Goal: Task Accomplishment & Management: Use online tool/utility

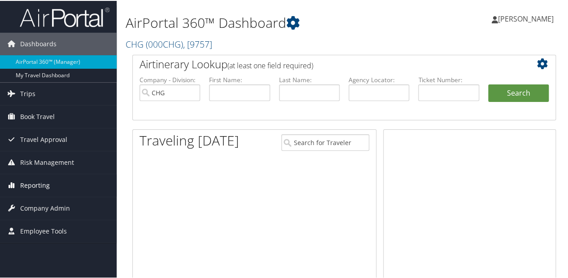
click at [31, 185] on span "Reporting" at bounding box center [35, 184] width 30 height 22
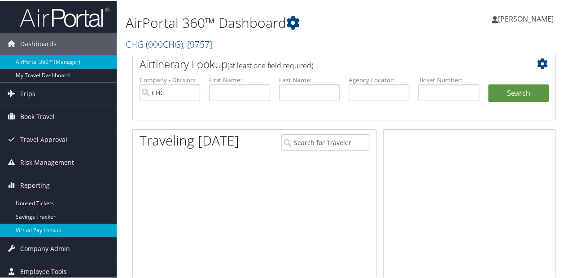
click at [31, 235] on link "Virtual Pay Lookup" at bounding box center [58, 229] width 117 height 13
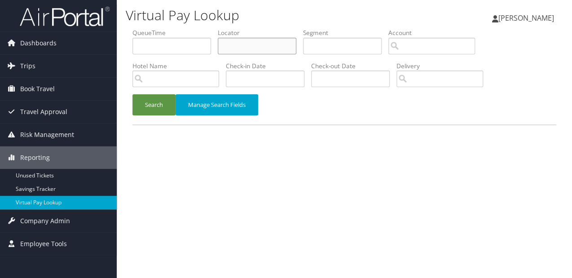
click at [221, 40] on input "text" at bounding box center [257, 46] width 79 height 17
paste input "SVCVCY"
type input "SVCVCY"
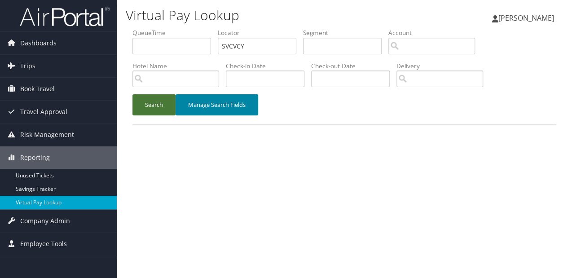
drag, startPoint x: 154, startPoint y: 106, endPoint x: 226, endPoint y: 112, distance: 72.1
click at [154, 106] on button "Search" at bounding box center [153, 104] width 43 height 21
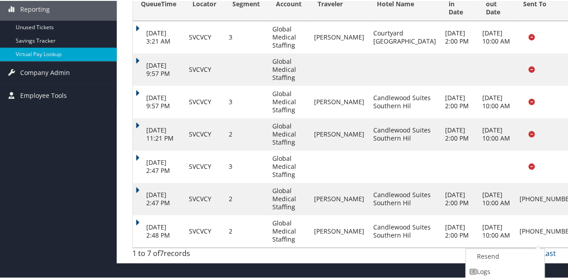
scroll to position [180, 0]
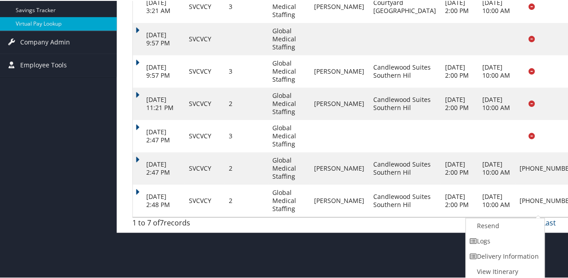
click at [139, 194] on td "Sep 5, 2025 2:48 PM" at bounding box center [159, 200] width 52 height 32
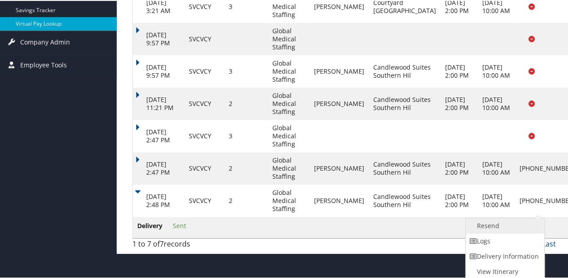
click at [500, 225] on link "Resend" at bounding box center [504, 224] width 77 height 15
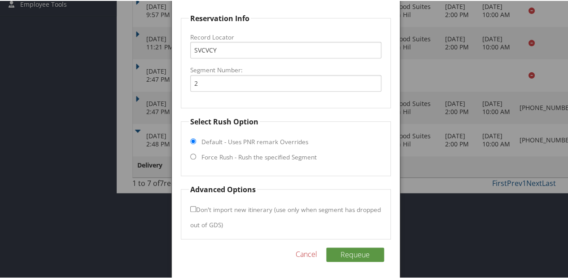
click at [257, 157] on label "Force Rush - Rush the specified Segment" at bounding box center [259, 156] width 115 height 9
click at [196, 157] on input "Force Rush - Rush the specified Segment" at bounding box center [193, 156] width 6 height 6
radio input "true"
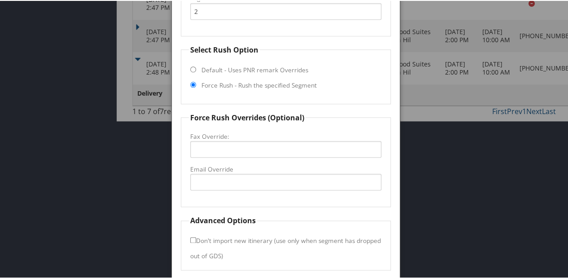
scroll to position [343, 0]
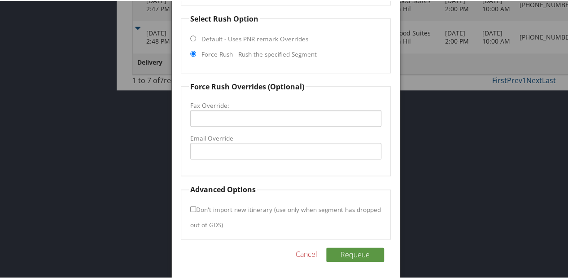
click at [236, 140] on label "Email Override" at bounding box center [285, 137] width 191 height 9
click at [236, 142] on input "Email Override" at bounding box center [285, 150] width 191 height 17
drag, startPoint x: 246, startPoint y: 146, endPoint x: 309, endPoint y: 152, distance: 63.1
click at [312, 149] on input "candlewoodsuitesfrontoffice@gmail.com" at bounding box center [285, 150] width 191 height 17
click at [244, 150] on input "candlewoodsuitessiouxcity@gmail.com" at bounding box center [285, 150] width 191 height 17
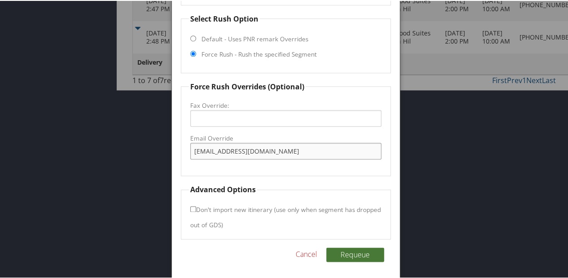
type input "candlewoodsuitessiouxcity@gmail.com"
click at [350, 255] on button "Requeue" at bounding box center [355, 253] width 58 height 14
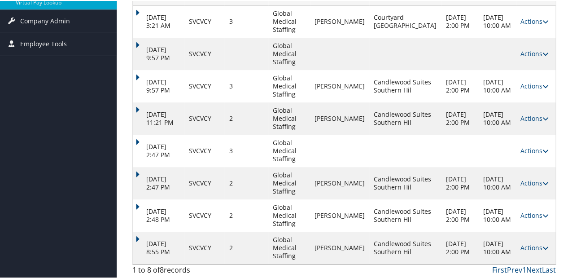
scroll to position [165, 0]
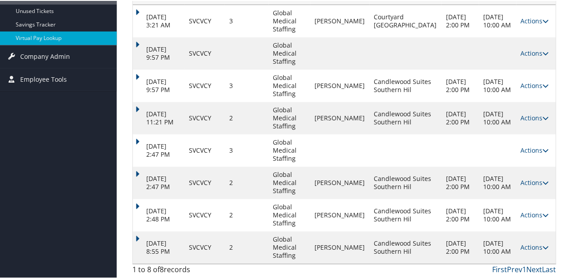
click at [137, 230] on td "Sep 6, 2025 8:55 PM" at bounding box center [159, 246] width 52 height 32
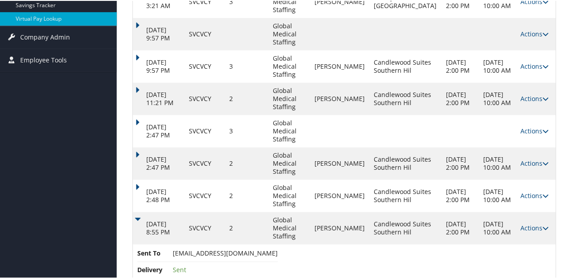
scroll to position [203, 0]
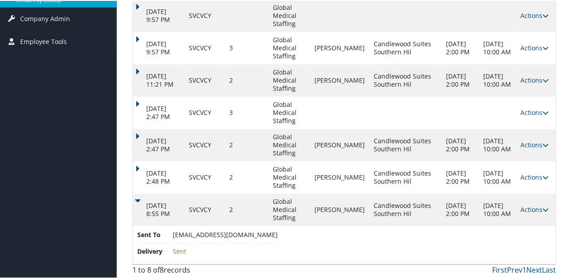
drag, startPoint x: 170, startPoint y: 233, endPoint x: 284, endPoint y: 234, distance: 114.5
click at [278, 234] on li "Sent To candlewoodsuitessiouxcity@gmail.com" at bounding box center [207, 235] width 140 height 13
copy li "candlewoodsuitessiouxcity@gmail.com"
click at [526, 206] on link "Actions" at bounding box center [535, 208] width 28 height 9
click at [520, 241] on link "Logs" at bounding box center [533, 236] width 40 height 15
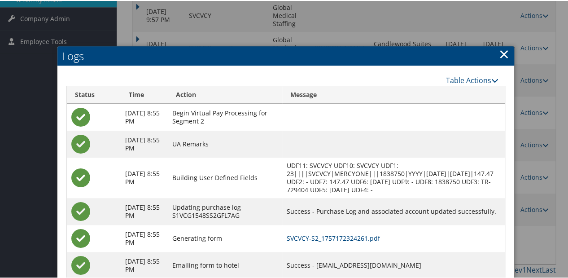
scroll to position [255, 0]
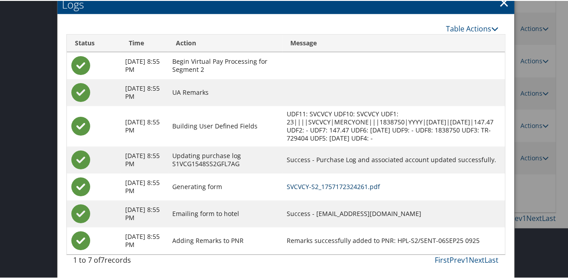
click at [337, 186] on link "SVCVCY-S2_1757172324261.pdf" at bounding box center [333, 185] width 93 height 9
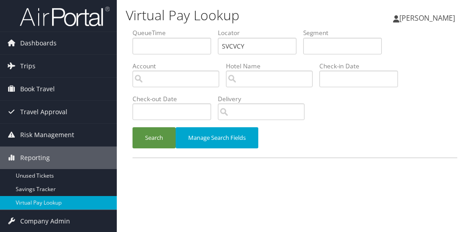
scroll to position [22, 0]
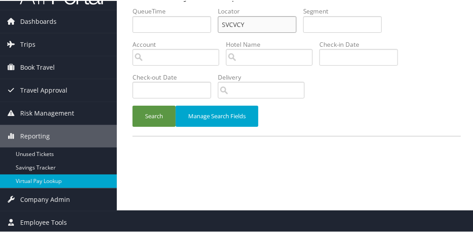
drag, startPoint x: 246, startPoint y: 27, endPoint x: 198, endPoint y: 34, distance: 48.6
click at [198, 6] on ul "QueueTime Locator SVCVCY Segment Account Traveler Hotel Name Check-in Date Chec…" at bounding box center [296, 6] width 328 height 0
paste input "YVGUZB"
type input "YVGUZB"
click at [132, 105] on button "Search" at bounding box center [153, 115] width 43 height 21
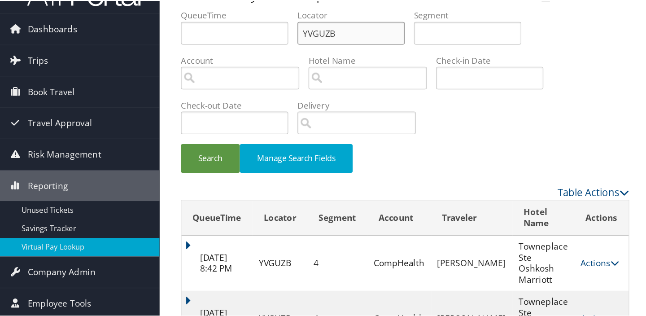
scroll to position [0, 0]
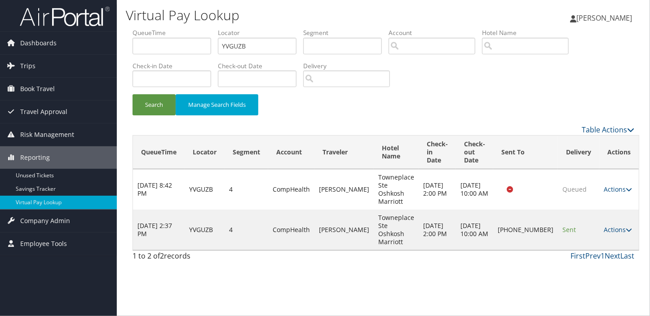
click at [472, 210] on td "Actions Resend Logs Delivery Information View Itinerary" at bounding box center [619, 230] width 40 height 40
click at [472, 225] on link "Actions" at bounding box center [617, 229] width 28 height 9
click at [472, 231] on link "Logs" at bounding box center [583, 245] width 77 height 15
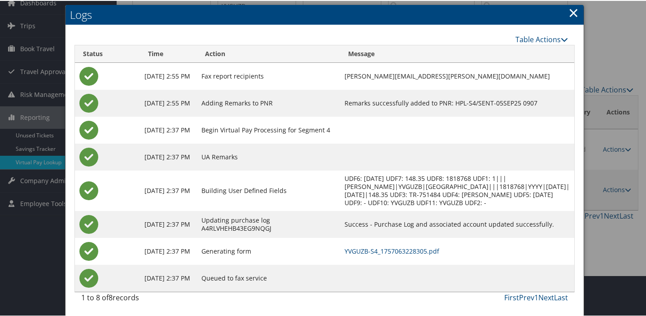
scroll to position [48, 0]
click at [415, 231] on link "YVGUZB-S4_1757063228305.pdf" at bounding box center [392, 250] width 95 height 9
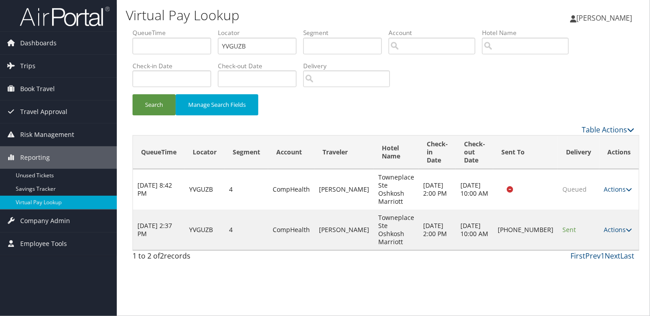
click at [599, 221] on td "Actions Resend Logs Delivery Information View Itinerary" at bounding box center [619, 230] width 40 height 40
click at [603, 225] on link "Actions" at bounding box center [617, 229] width 28 height 9
click at [571, 230] on link "Resend" at bounding box center [582, 230] width 77 height 15
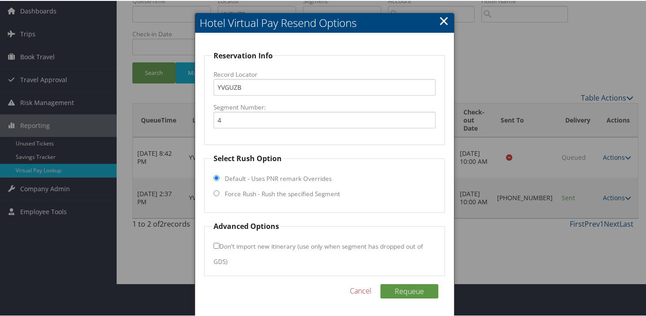
click at [255, 193] on label "Force Rush - Rush the specified Segment" at bounding box center [282, 193] width 115 height 9
click at [219, 193] on input "Force Rush - Rush the specified Segment" at bounding box center [217, 192] width 6 height 6
radio input "true"
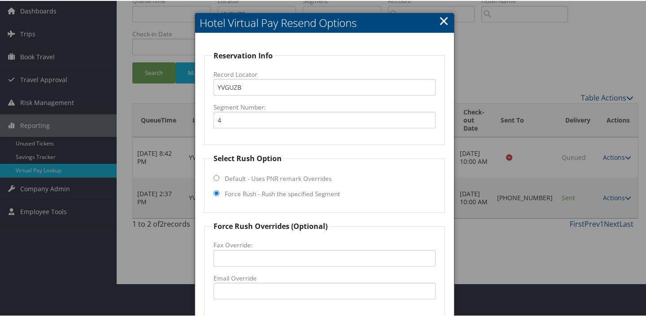
scroll to position [136, 0]
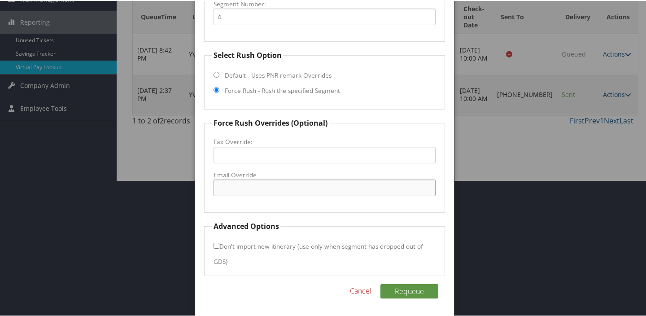
click at [247, 183] on input "Email Override" at bounding box center [325, 187] width 222 height 17
type input "tpsosh385@gmail.com"
click at [424, 291] on button "Requeue" at bounding box center [410, 290] width 58 height 14
drag, startPoint x: 299, startPoint y: 185, endPoint x: 197, endPoint y: 193, distance: 102.6
click at [197, 193] on div "Reservation Info Record Locator YVGUZB Segment Number: 4 Select Rush Option Def…" at bounding box center [324, 122] width 259 height 387
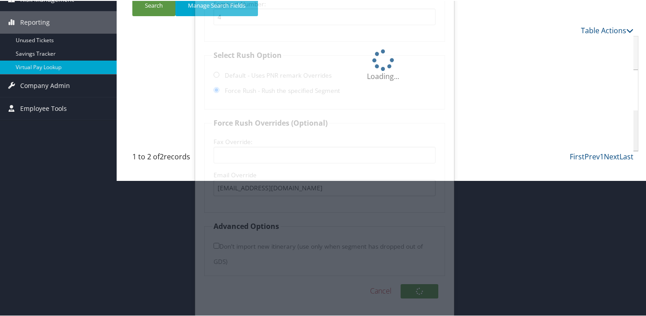
scroll to position [1, 0]
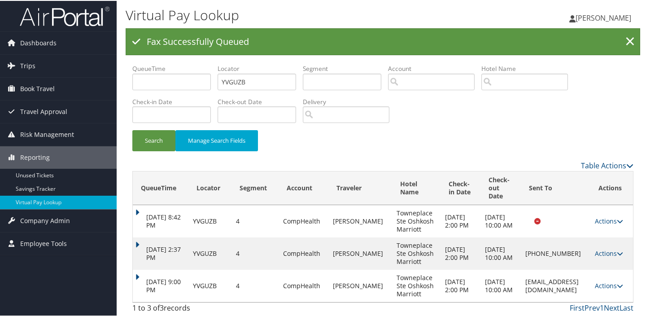
drag, startPoint x: 606, startPoint y: 283, endPoint x: 601, endPoint y: 286, distance: 6.2
click at [606, 283] on link "Actions" at bounding box center [609, 285] width 28 height 9
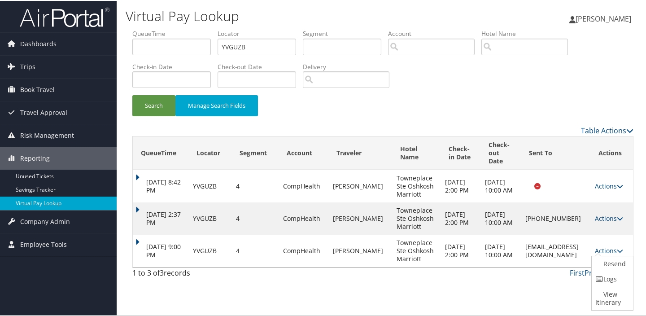
click at [606, 285] on link "Logs" at bounding box center [611, 278] width 39 height 15
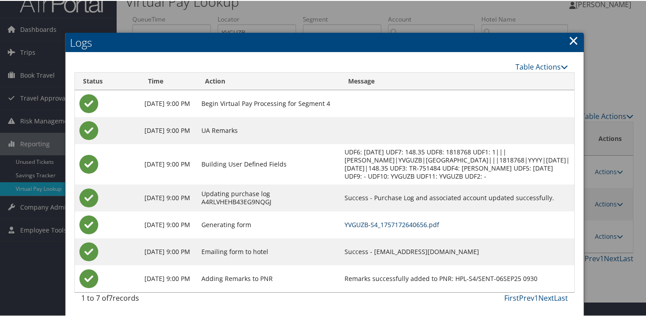
scroll to position [22, 0]
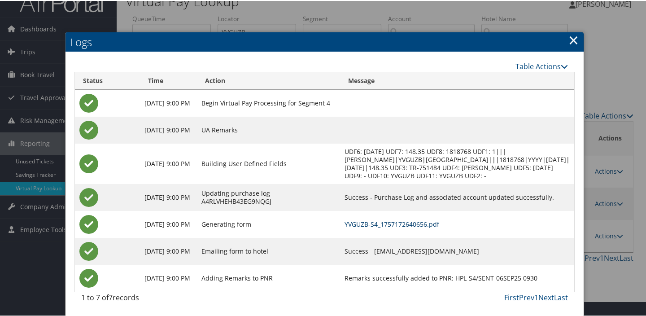
click at [439, 223] on link "YVGUZB-S4_1757172640656.pdf" at bounding box center [392, 223] width 95 height 9
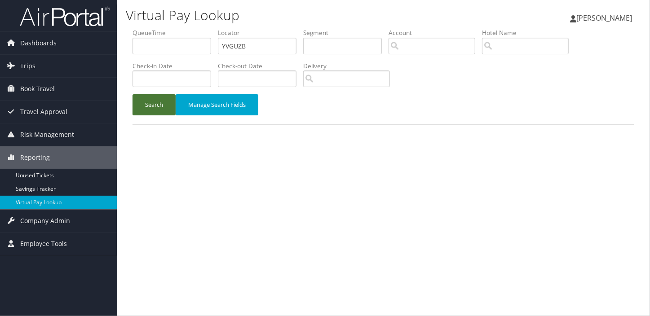
click at [158, 112] on button "Search" at bounding box center [153, 104] width 43 height 21
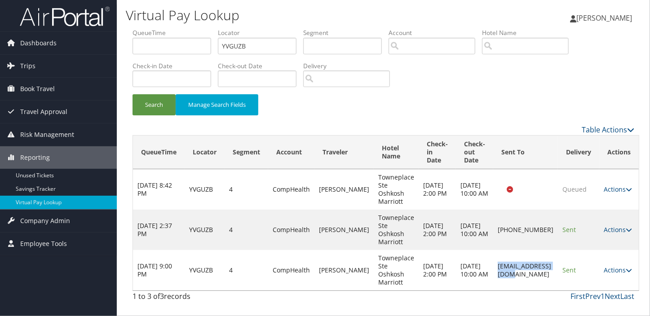
copy td "tpsosh385@gmail.com"
drag, startPoint x: 480, startPoint y: 270, endPoint x: 546, endPoint y: 266, distance: 66.1
click at [546, 266] on td "tpsosh385@gmail.com" at bounding box center [525, 270] width 65 height 40
drag, startPoint x: 248, startPoint y: 48, endPoint x: 144, endPoint y: 50, distance: 104.6
click at [144, 28] on ul "QueueTime Locator YVGUZB Segment Account Traveler Hotel Name Check-in Date Chec…" at bounding box center [382, 28] width 501 height 0
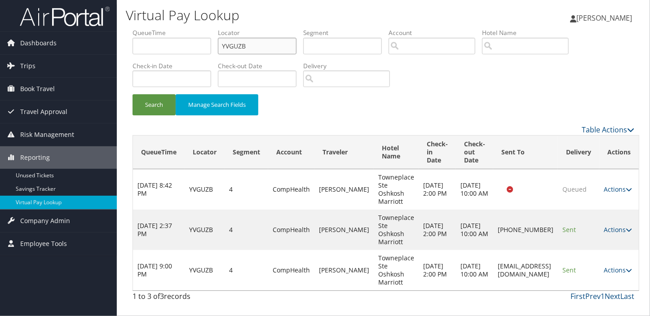
paste input "GCFXTO"
type input "GCFXTO"
click at [150, 101] on button "Search" at bounding box center [153, 104] width 43 height 21
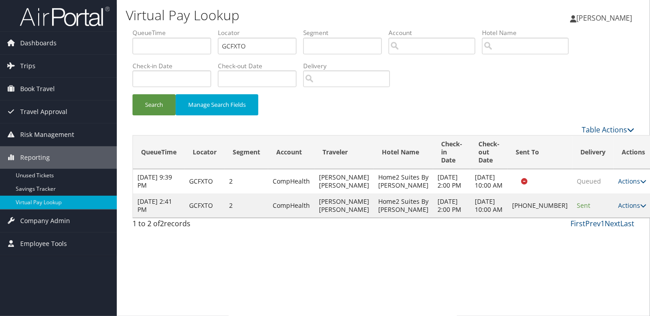
click at [613, 218] on td "Actions Resend Logs Delivery Information View Itinerary" at bounding box center [633, 205] width 40 height 24
click at [618, 210] on link "Actions" at bounding box center [632, 205] width 28 height 9
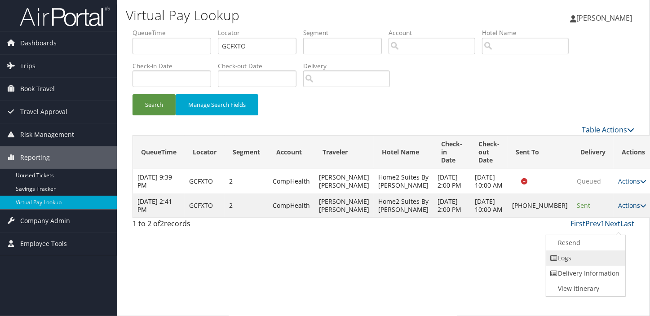
click at [587, 250] on link "Logs" at bounding box center [584, 257] width 77 height 15
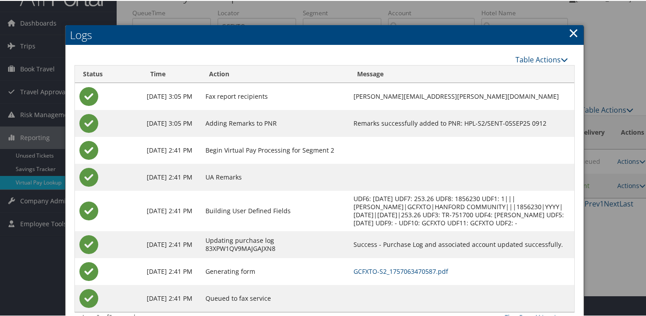
scroll to position [40, 0]
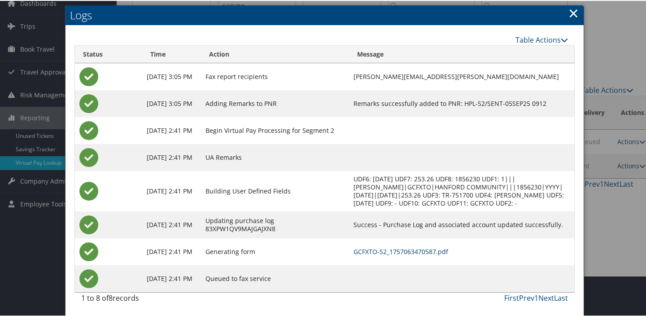
click at [396, 250] on link "GCFXTO-S2_1757063470587.pdf" at bounding box center [401, 250] width 95 height 9
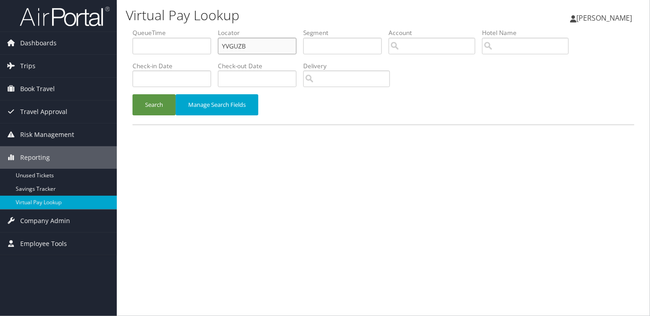
drag, startPoint x: 225, startPoint y: 48, endPoint x: 135, endPoint y: 58, distance: 90.4
click at [135, 28] on ul "QueueTime Locator YVGUZB Segment Account Traveler Hotel Name Check-in Date Chec…" at bounding box center [382, 28] width 501 height 0
paste input "AXDZCY"
type input "AXDZCY"
click at [152, 105] on button "Search" at bounding box center [153, 104] width 43 height 21
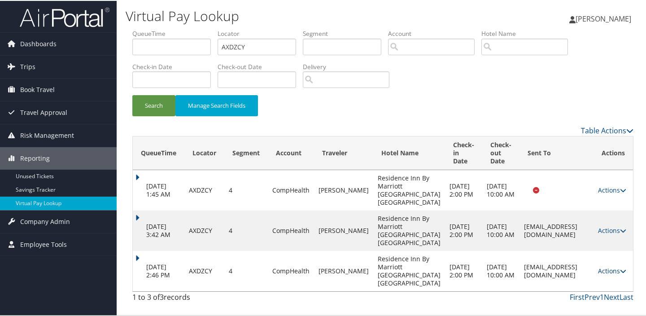
click at [598, 274] on link "Actions" at bounding box center [612, 270] width 28 height 9
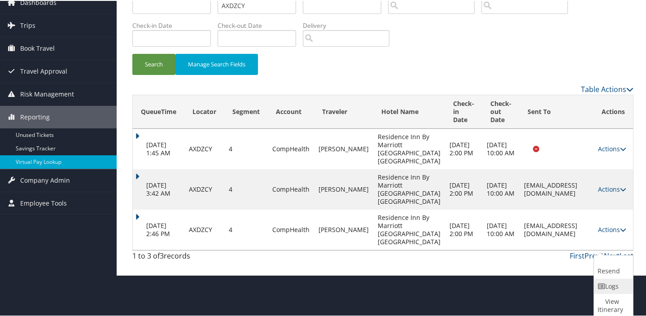
click at [605, 281] on link "Logs" at bounding box center [612, 285] width 37 height 15
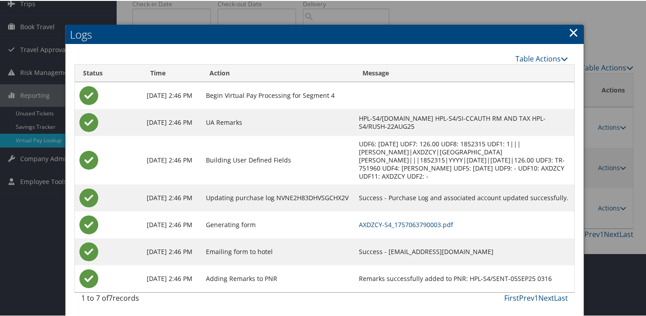
scroll to position [63, 0]
click at [421, 221] on link "AXDZCY-S4_1757063790003.pdf" at bounding box center [406, 223] width 94 height 9
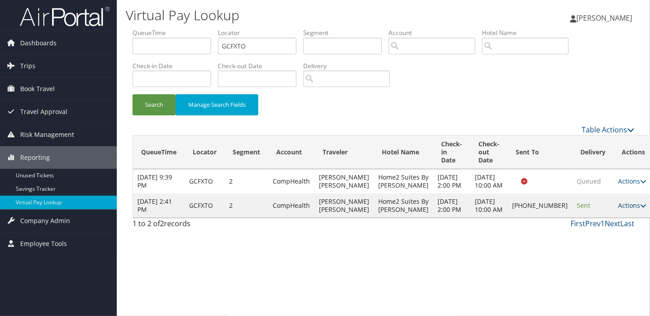
click at [618, 210] on link "Actions" at bounding box center [632, 205] width 28 height 9
click at [590, 254] on link "Logs" at bounding box center [582, 257] width 77 height 15
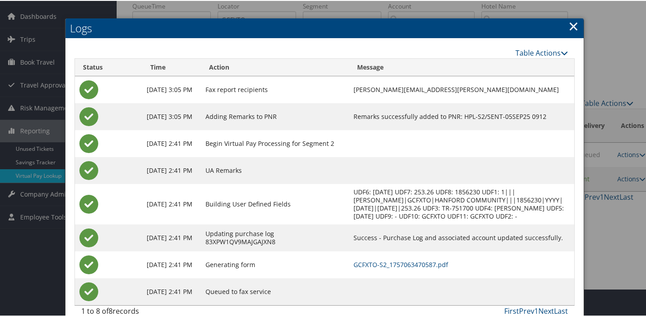
scroll to position [40, 0]
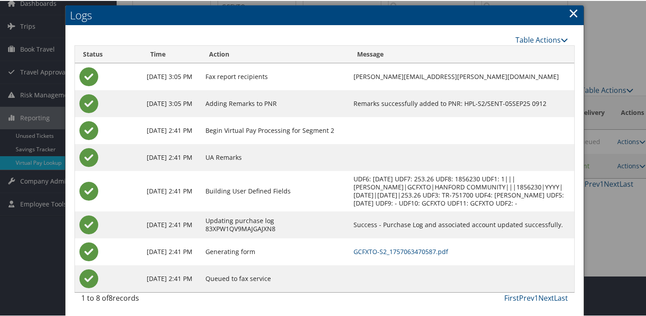
click at [569, 14] on link "×" at bounding box center [574, 12] width 10 height 18
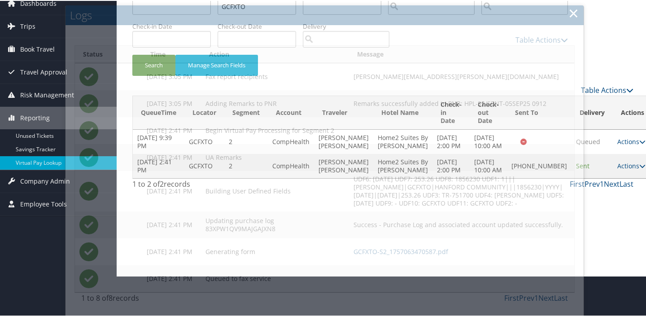
scroll to position [0, 0]
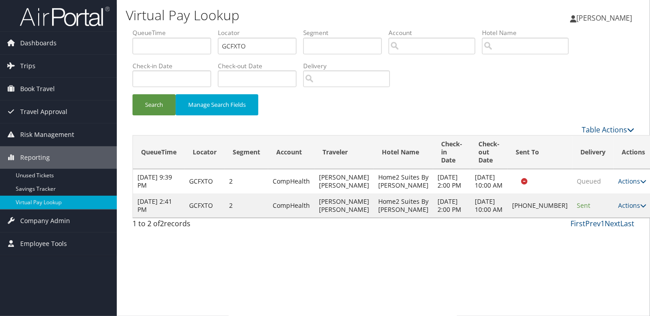
click at [613, 218] on td "Actions Resend Logs Delivery Information View Itinerary" at bounding box center [633, 205] width 40 height 24
click at [618, 210] on link "Actions" at bounding box center [632, 205] width 28 height 9
click at [582, 251] on link "Logs" at bounding box center [582, 257] width 77 height 15
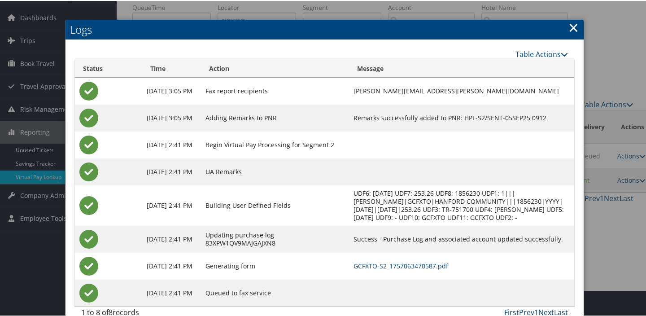
scroll to position [40, 0]
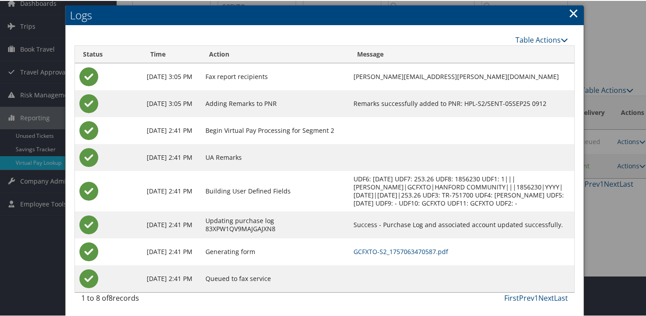
click at [569, 4] on link "×" at bounding box center [574, 12] width 10 height 18
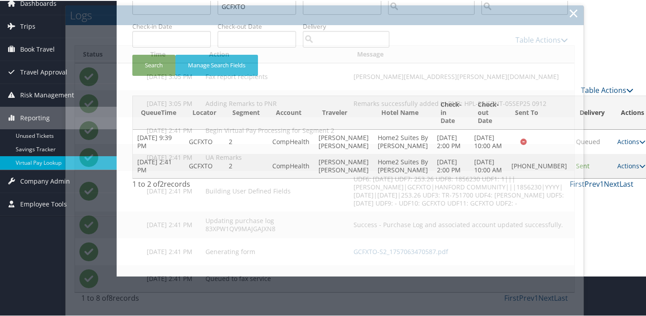
scroll to position [0, 0]
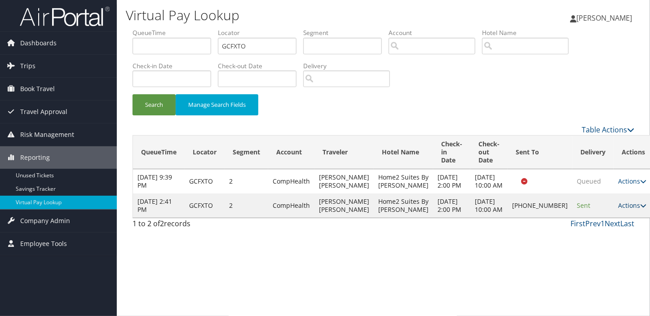
click at [618, 210] on link "Actions" at bounding box center [632, 205] width 28 height 9
click at [546, 241] on link "Resend" at bounding box center [582, 242] width 77 height 15
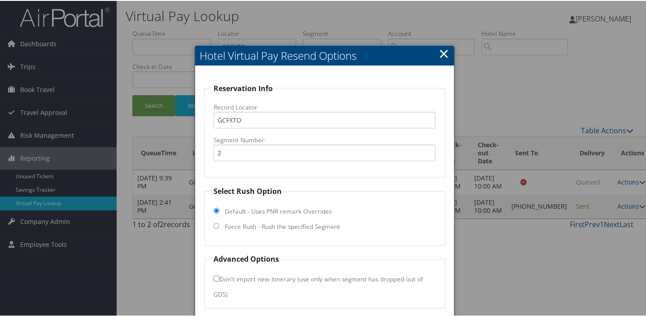
scroll to position [33, 0]
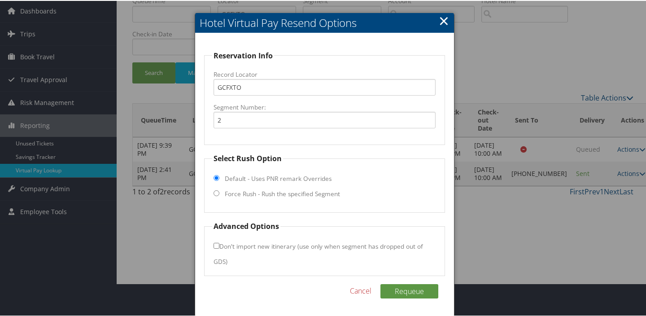
click at [250, 193] on label "Force Rush - Rush the specified Segment" at bounding box center [282, 193] width 115 height 9
click at [219, 193] on input "Force Rush - Rush the specified Segment" at bounding box center [217, 192] width 6 height 6
radio input "true"
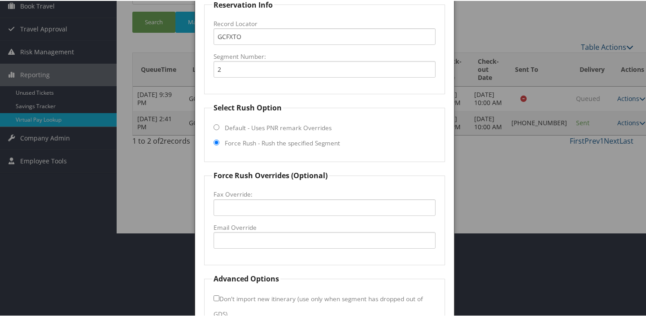
scroll to position [136, 0]
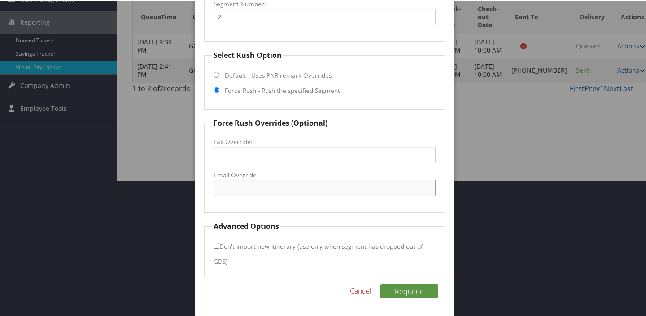
click at [232, 179] on input "Email Override" at bounding box center [325, 187] width 222 height 17
click at [349, 128] on fieldset "Force Rush Overrides (Optional) Fax Override: Email Override" at bounding box center [324, 164] width 241 height 95
click at [358, 289] on link "Cancel" at bounding box center [361, 290] width 22 height 11
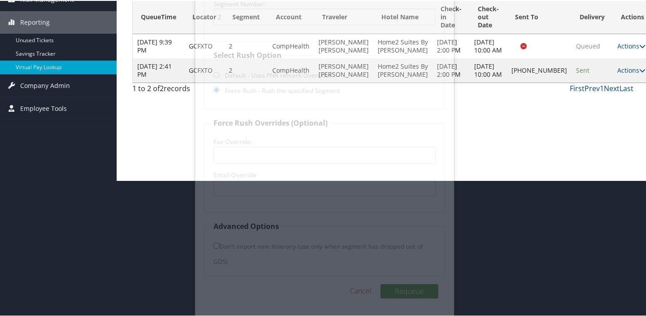
scroll to position [0, 0]
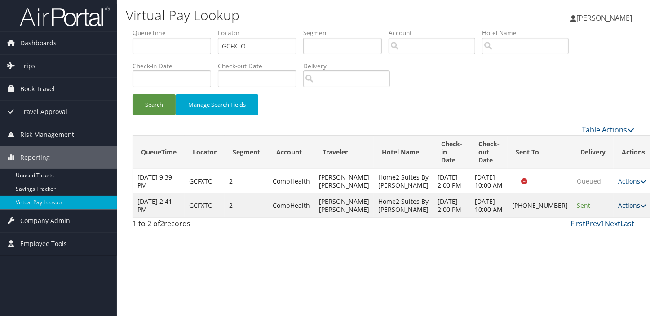
click at [618, 210] on link "Actions" at bounding box center [632, 205] width 28 height 9
click at [572, 260] on link "Logs" at bounding box center [582, 257] width 77 height 15
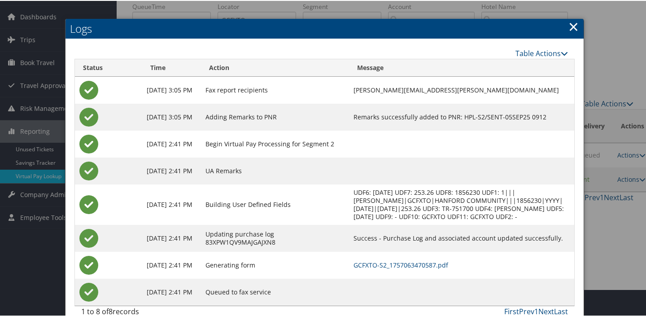
scroll to position [40, 0]
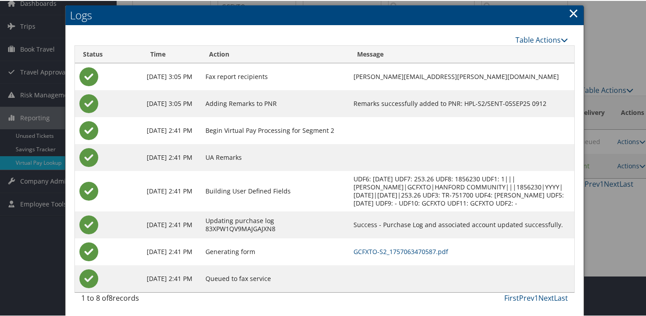
click at [399, 245] on td "GCFXTO-S2_1757063470587.pdf" at bounding box center [461, 250] width 225 height 27
click at [400, 247] on link "GCFXTO-S2_1757063470587.pdf" at bounding box center [401, 250] width 95 height 9
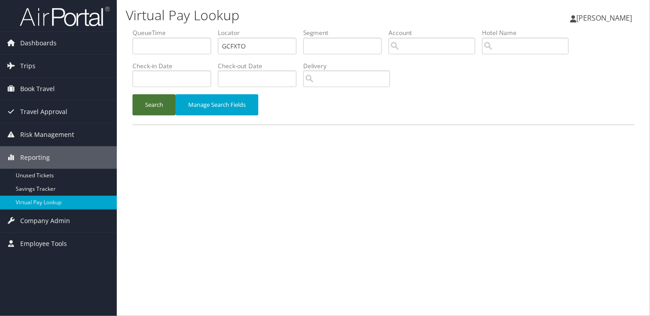
click at [149, 102] on button "Search" at bounding box center [153, 104] width 43 height 21
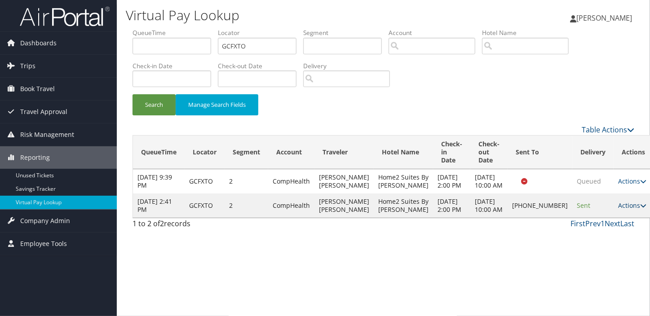
click at [618, 210] on link "Actions" at bounding box center [632, 205] width 28 height 9
click at [587, 243] on link "Resend" at bounding box center [582, 242] width 77 height 15
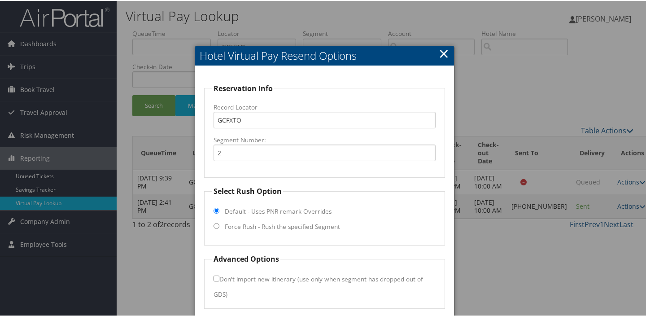
click at [305, 225] on label "Force Rush - Rush the specified Segment" at bounding box center [282, 225] width 115 height 9
click at [219, 225] on input "Force Rush - Rush the specified Segment" at bounding box center [217, 225] width 6 height 6
radio input "true"
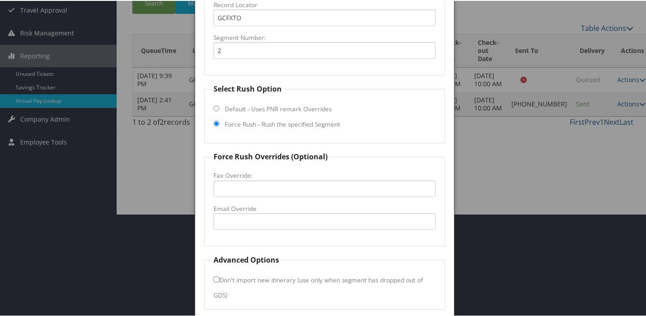
scroll to position [136, 0]
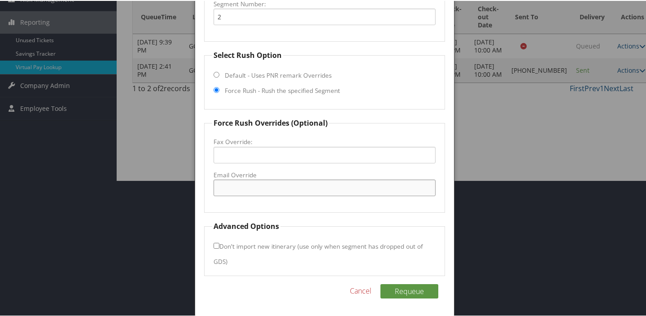
click at [281, 181] on input "Email Override" at bounding box center [325, 187] width 222 height 17
click at [270, 186] on input "home2suites.hanfornford@gmail.com" at bounding box center [325, 187] width 222 height 17
type input "home2suites.hanford@gmail.com"
click at [401, 289] on button "Requeue" at bounding box center [410, 290] width 58 height 14
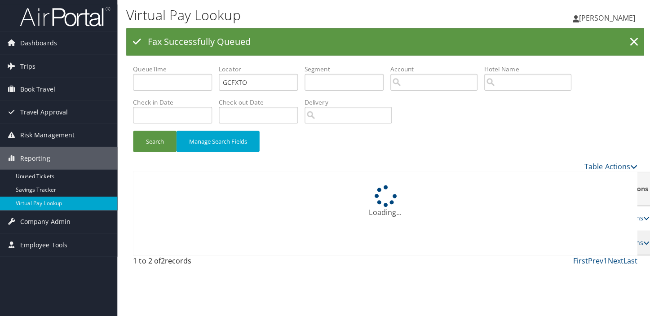
scroll to position [0, 0]
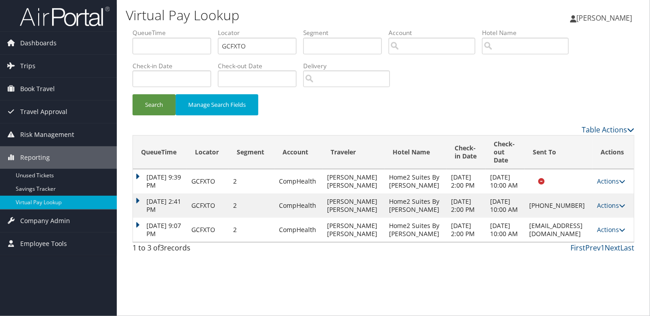
click at [611, 242] on td "Actions Resend Logs View Itinerary" at bounding box center [612, 230] width 41 height 24
click at [609, 234] on link "Actions" at bounding box center [611, 229] width 28 height 9
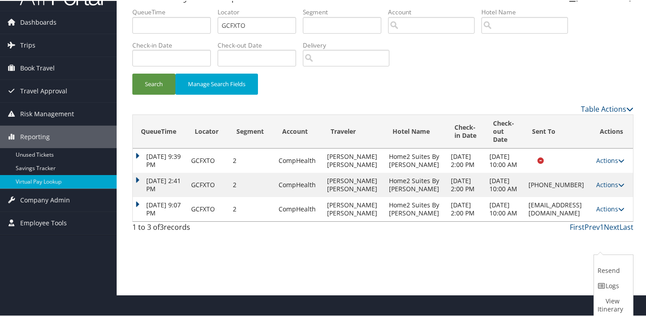
click at [604, 280] on link "Logs" at bounding box center [612, 284] width 37 height 15
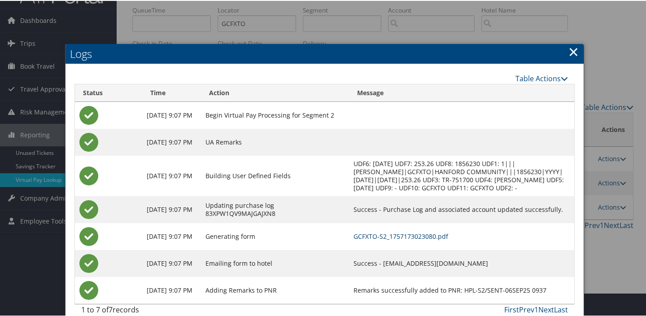
scroll to position [35, 0]
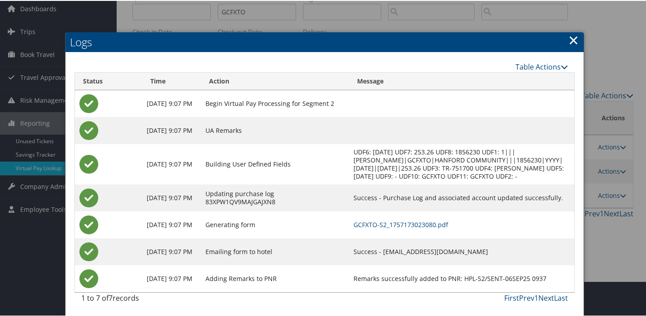
drag, startPoint x: 388, startPoint y: 250, endPoint x: 490, endPoint y: 243, distance: 102.1
click at [490, 243] on td "Success - home2suites.hanford@gmail.com" at bounding box center [461, 250] width 225 height 27
copy td "home2suites.hanford@gmail.com"
click at [401, 226] on link "GCFXTO-S2_1757173023080.pdf" at bounding box center [401, 223] width 95 height 9
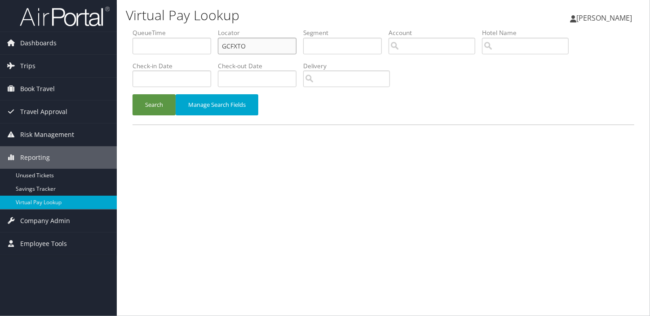
drag, startPoint x: 262, startPoint y: 45, endPoint x: 157, endPoint y: 48, distance: 105.1
click at [157, 28] on ul "QueueTime Locator GCFXTO Segment Account Traveler Hotel Name Check-in Date Chec…" at bounding box center [382, 28] width 501 height 0
paste input "UGBIJA"
type input "UGBIJA"
click at [162, 98] on button "Search" at bounding box center [153, 104] width 43 height 21
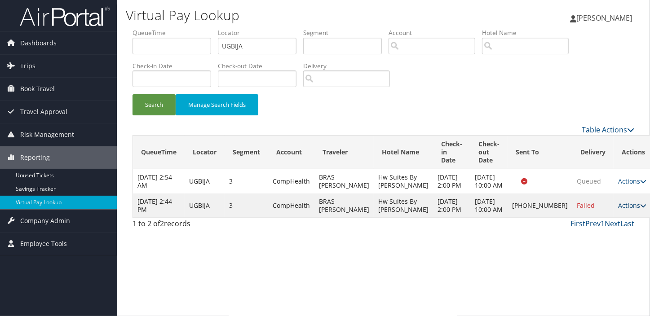
click at [618, 210] on link "Actions" at bounding box center [632, 205] width 28 height 9
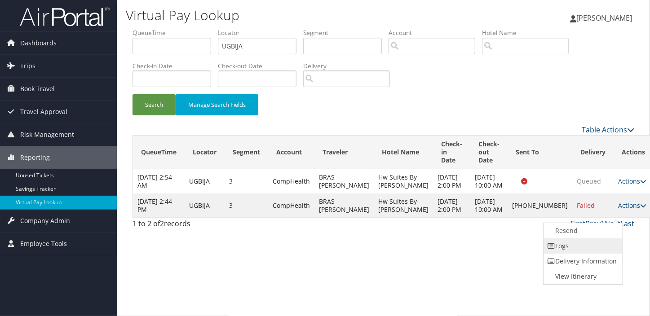
click at [593, 239] on link "Logs" at bounding box center [581, 245] width 77 height 15
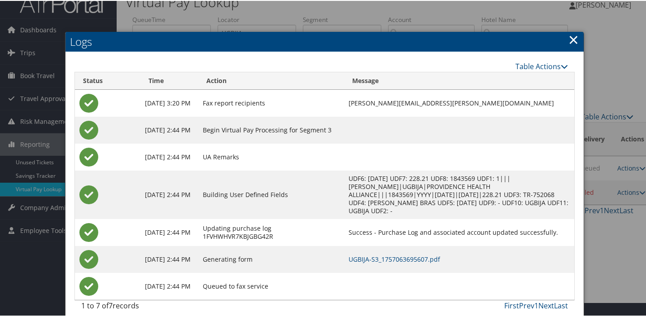
scroll to position [22, 0]
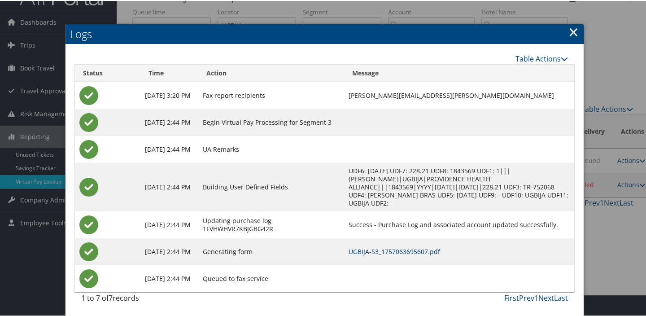
click at [415, 254] on link "UGBIJA-S3_1757063695607.pdf" at bounding box center [395, 250] width 92 height 9
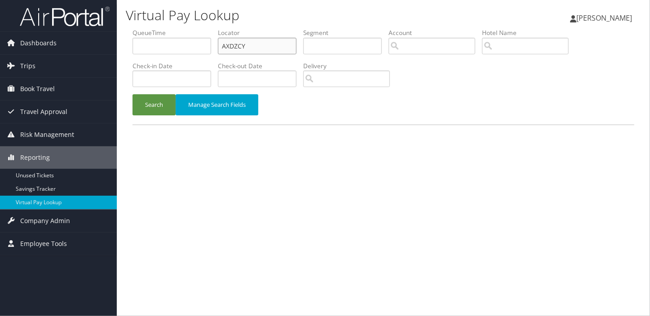
drag, startPoint x: 251, startPoint y: 44, endPoint x: 223, endPoint y: 45, distance: 28.3
click at [223, 45] on input "AXDZCY" at bounding box center [257, 46] width 79 height 17
paste input "WRMOUZ"
type input "WRMOUZ"
click at [162, 106] on button "Search" at bounding box center [153, 104] width 43 height 21
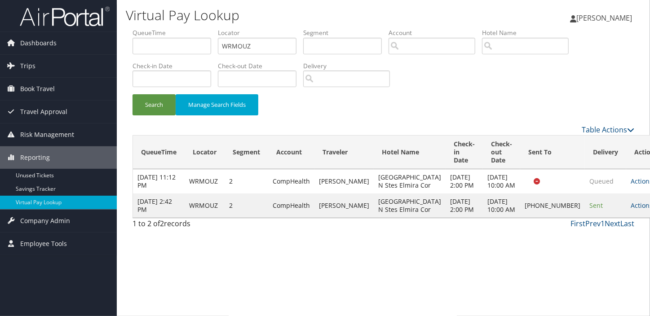
click at [626, 212] on td "Actions Resend Logs Delivery Information View Itinerary" at bounding box center [646, 205] width 40 height 24
click at [626, 218] on td "Actions Resend Logs Delivery Information View Itinerary" at bounding box center [646, 205] width 40 height 24
click at [630, 210] on link "Actions" at bounding box center [644, 205] width 28 height 9
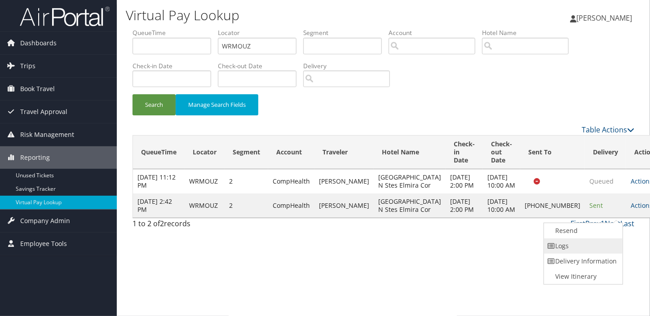
click at [553, 241] on link "Logs" at bounding box center [582, 245] width 77 height 15
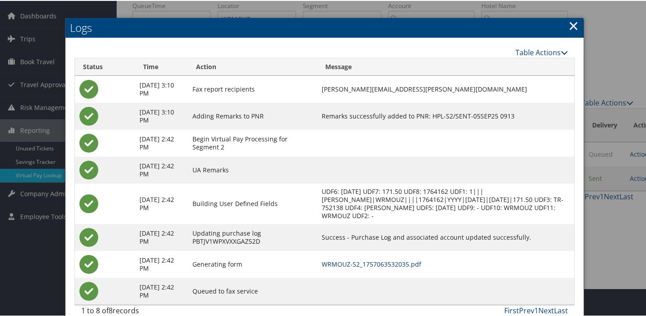
scroll to position [40, 0]
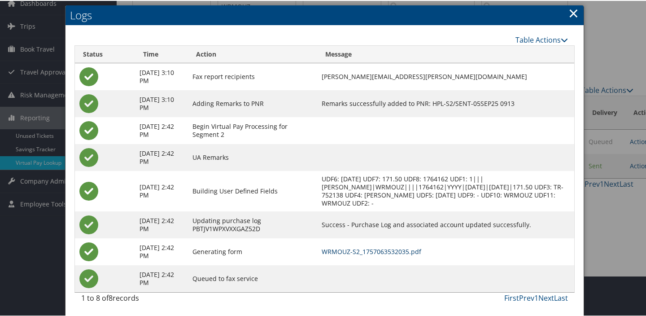
click at [387, 252] on link "WRMOUZ-S2_1757063532035.pdf" at bounding box center [372, 250] width 100 height 9
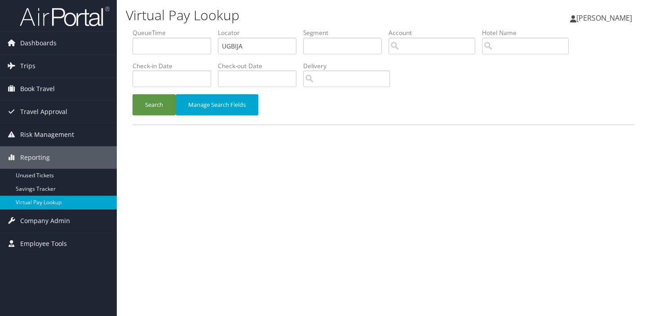
click at [162, 106] on button "Search" at bounding box center [153, 104] width 43 height 21
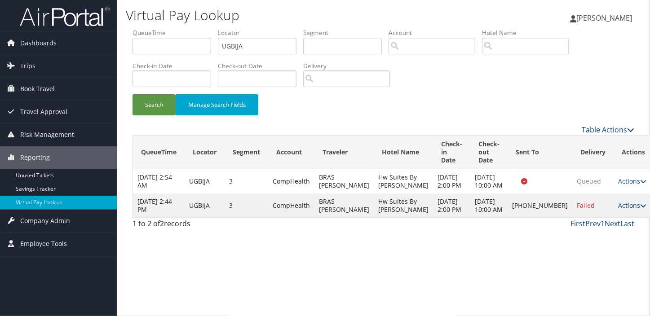
click at [618, 210] on link "Actions" at bounding box center [632, 205] width 28 height 9
click at [584, 233] on link "Resend" at bounding box center [581, 230] width 77 height 15
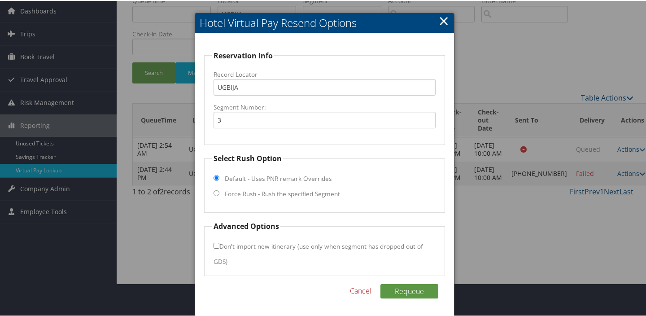
click at [246, 196] on label "Force Rush - Rush the specified Segment" at bounding box center [282, 193] width 115 height 9
click at [219, 195] on input "Force Rush - Rush the specified Segment" at bounding box center [217, 192] width 6 height 6
radio input "true"
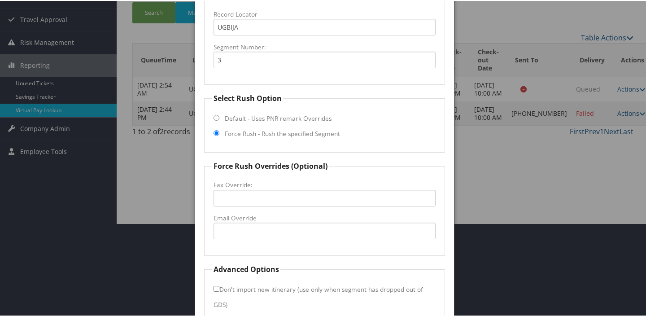
scroll to position [136, 0]
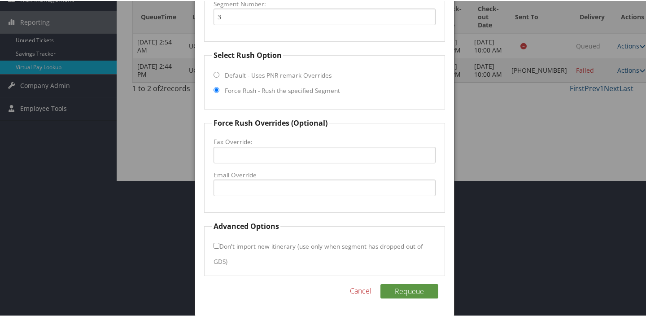
click at [246, 196] on fieldset "Force Rush Overrides (Optional) Fax Override: Email Override" at bounding box center [324, 164] width 241 height 95
click at [246, 187] on input "Email Override" at bounding box center [325, 187] width 222 height 17
click at [243, 187] on input "acthm.df@gmail.com" at bounding box center [325, 187] width 222 height 17
type input "acthm.ds@gmail.com"
click at [421, 291] on button "Requeue" at bounding box center [410, 290] width 58 height 14
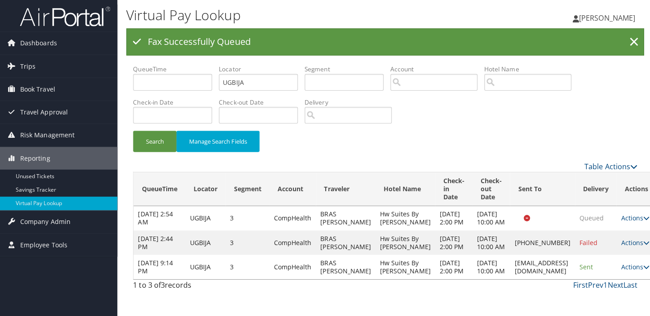
scroll to position [0, 0]
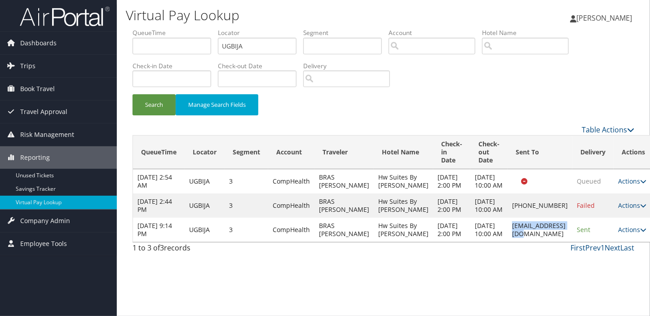
drag, startPoint x: 480, startPoint y: 268, endPoint x: 543, endPoint y: 265, distance: 62.5
click at [543, 242] on td "acthm.ds@gmail.com" at bounding box center [539, 230] width 65 height 24
copy td "acthm.ds@gmail.com"
click at [618, 234] on link "Actions" at bounding box center [632, 229] width 28 height 9
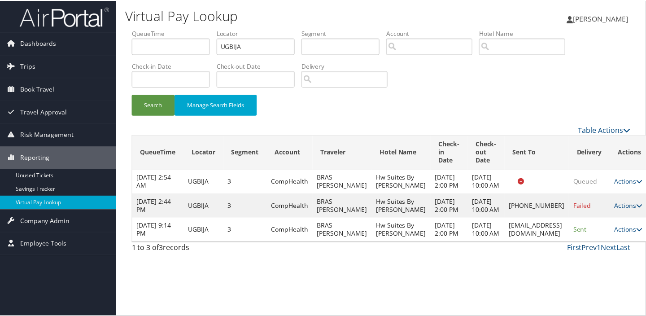
scroll to position [22, 0]
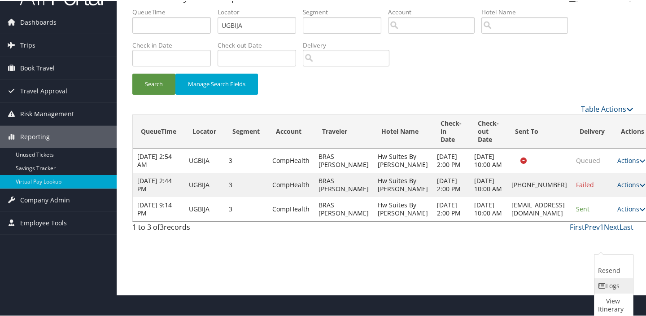
click at [606, 280] on link "Logs" at bounding box center [613, 284] width 36 height 15
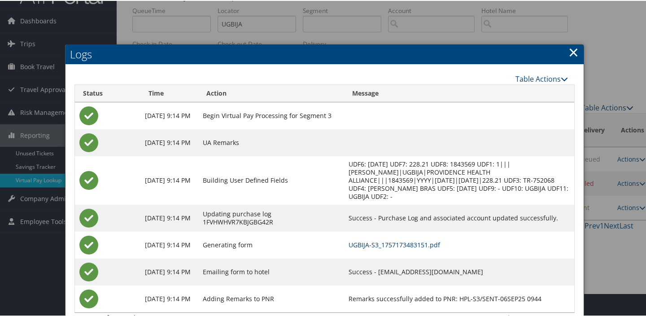
scroll to position [43, 0]
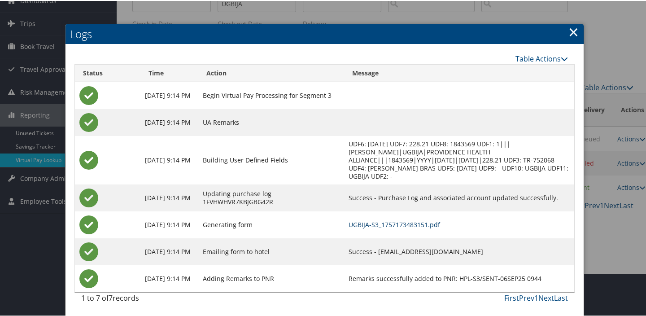
click at [417, 226] on link "UGBIJA-S3_1757173483151.pdf" at bounding box center [395, 223] width 92 height 9
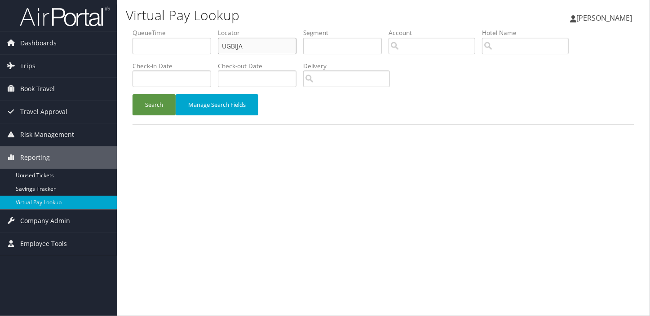
drag, startPoint x: 260, startPoint y: 45, endPoint x: 180, endPoint y: 54, distance: 80.5
click at [179, 28] on ul "QueueTime Locator UGBIJA Segment Account Traveler Hotel Name Check-in Date Chec…" at bounding box center [382, 28] width 501 height 0
paste input "NGUXDO"
type input "NGUXDO"
click at [132, 94] on button "Search" at bounding box center [153, 104] width 43 height 21
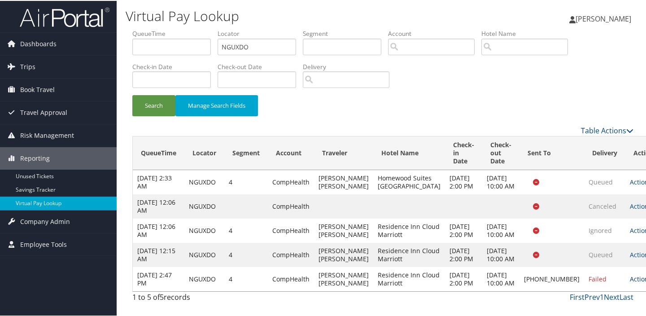
click at [630, 282] on link "Actions" at bounding box center [644, 278] width 28 height 9
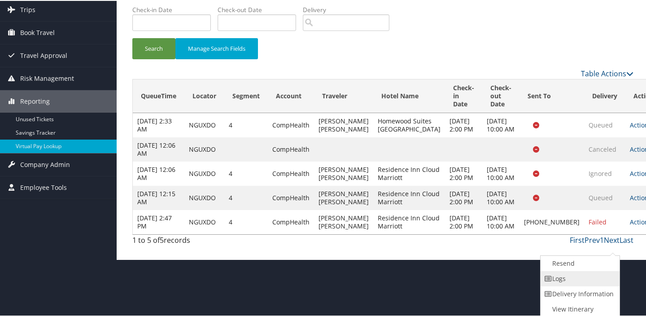
click at [579, 276] on link "Logs" at bounding box center [579, 277] width 77 height 15
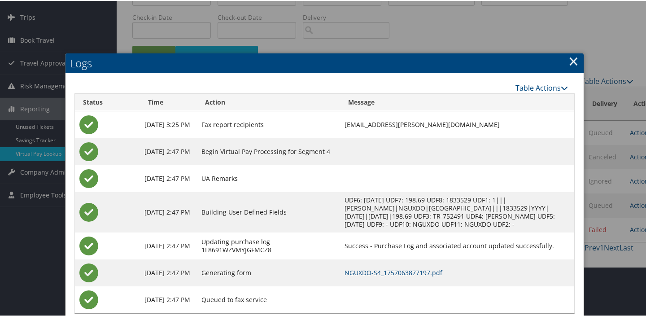
scroll to position [70, 0]
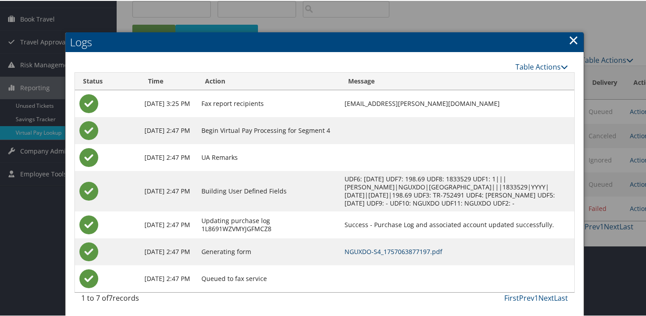
drag, startPoint x: 421, startPoint y: 243, endPoint x: 421, endPoint y: 248, distance: 4.9
click at [421, 243] on td "NGUXDO-S4_1757063877197.pdf" at bounding box center [457, 250] width 234 height 27
click at [421, 249] on link "NGUXDO-S4_1757063877197.pdf" at bounding box center [394, 250] width 98 height 9
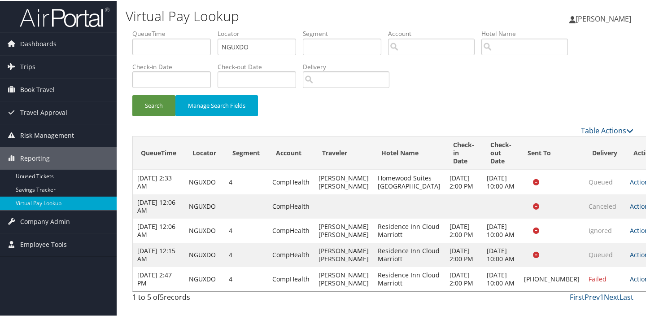
click at [630, 282] on link "Actions" at bounding box center [644, 278] width 28 height 9
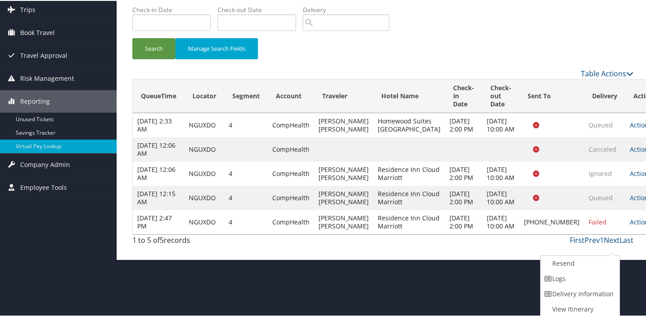
click at [483, 24] on div "Search Manage Search Fields" at bounding box center [383, 19] width 515 height 96
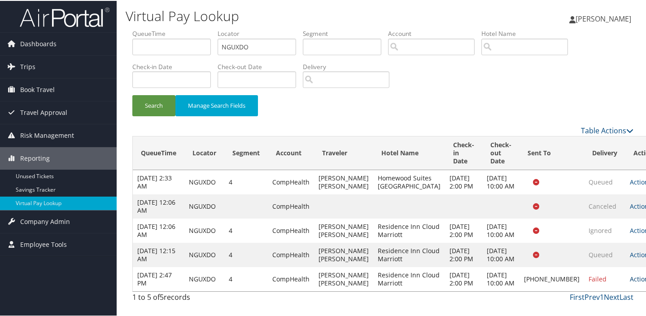
click at [630, 282] on link "Actions" at bounding box center [644, 278] width 28 height 9
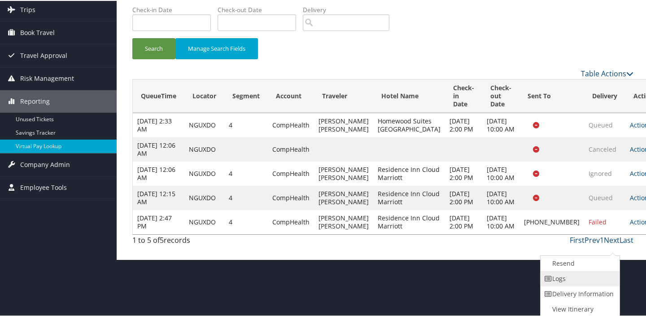
click at [580, 277] on link "Logs" at bounding box center [579, 277] width 77 height 15
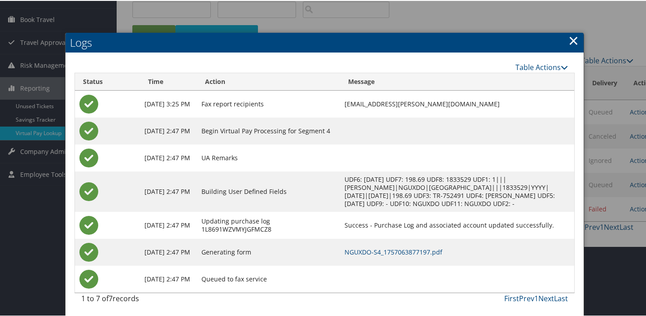
scroll to position [70, 0]
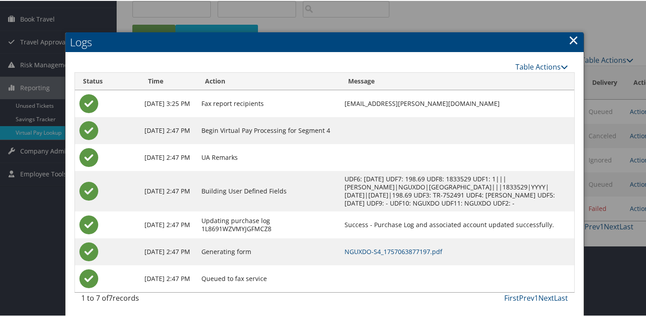
click at [572, 36] on link "×" at bounding box center [574, 39] width 10 height 18
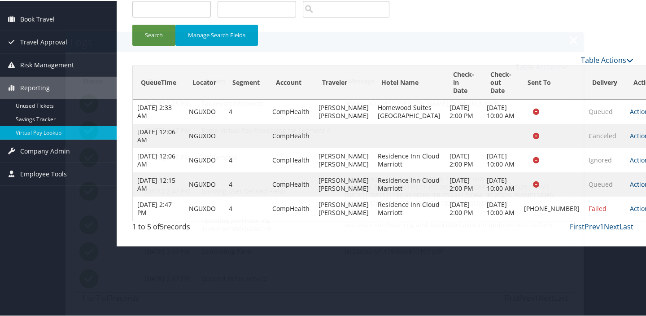
scroll to position [22, 0]
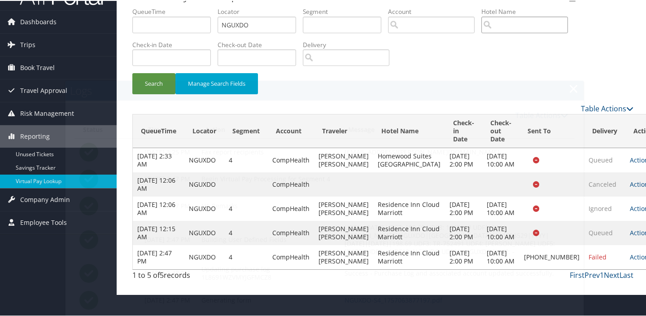
click at [494, 26] on input "search" at bounding box center [525, 24] width 87 height 17
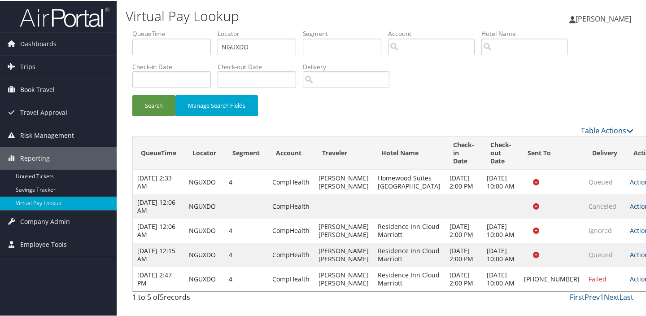
click at [630, 282] on link "Actions" at bounding box center [644, 278] width 28 height 9
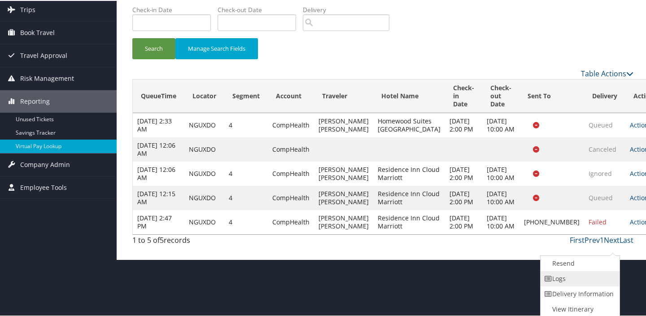
click at [562, 277] on link "Logs" at bounding box center [579, 277] width 77 height 15
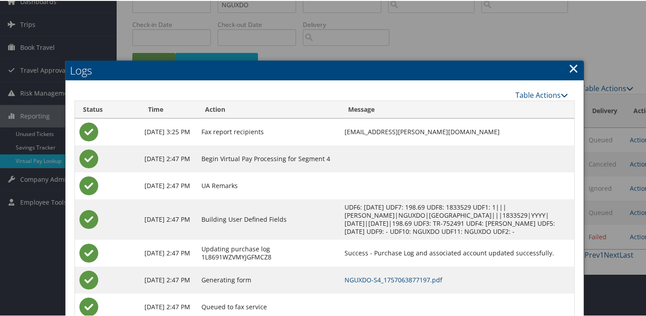
scroll to position [70, 0]
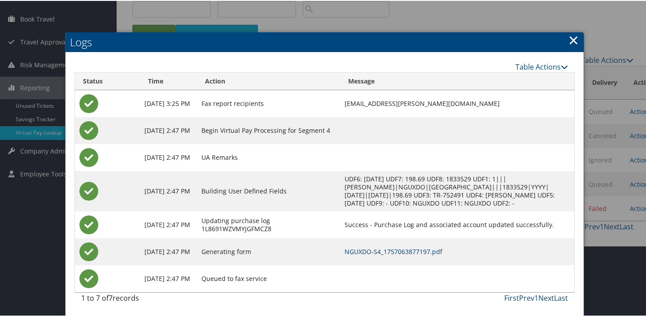
click at [409, 251] on link "NGUXDO-S4_1757063877197.pdf" at bounding box center [394, 250] width 98 height 9
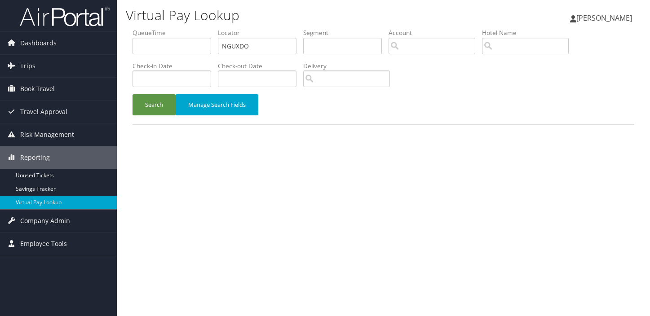
click at [194, 28] on ul "QueueTime Locator NGUXDO Segment Account Traveler Hotel Name Check-in Date Chec…" at bounding box center [382, 28] width 501 height 0
type input "ADSZAZ"
click at [132, 94] on button "Search" at bounding box center [153, 104] width 43 height 21
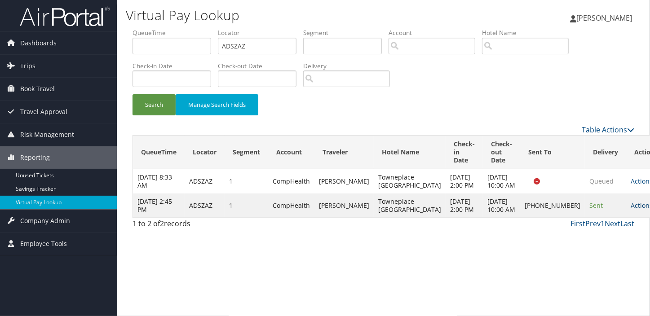
click at [630, 210] on link "Actions" at bounding box center [644, 205] width 28 height 9
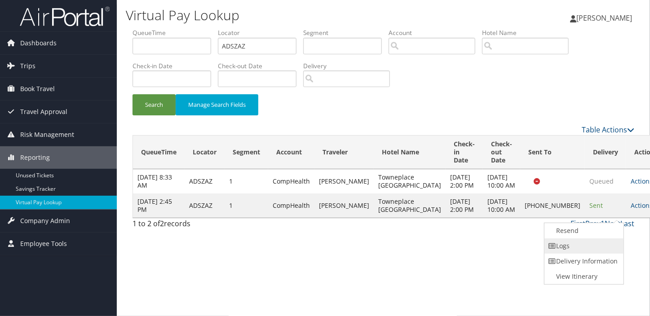
click at [593, 249] on link "Logs" at bounding box center [582, 245] width 77 height 15
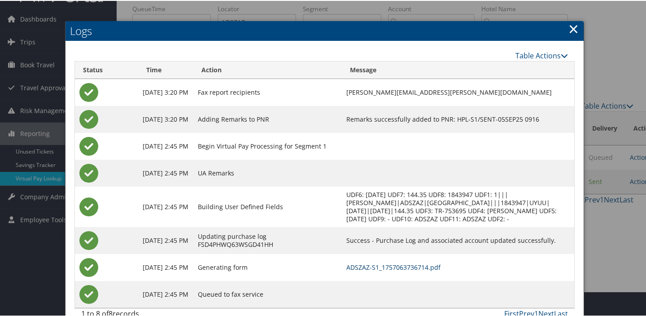
scroll to position [48, 0]
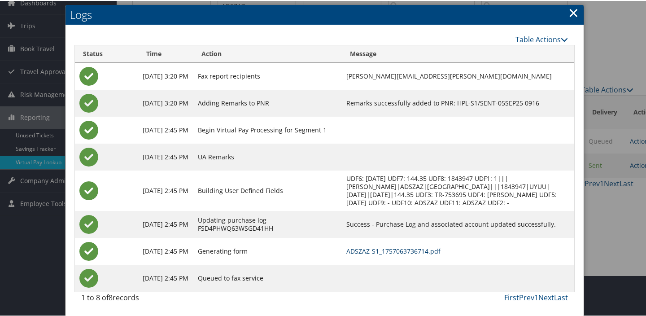
click at [416, 247] on link "ADSZAZ-S1_1757063736714.pdf" at bounding box center [394, 250] width 94 height 9
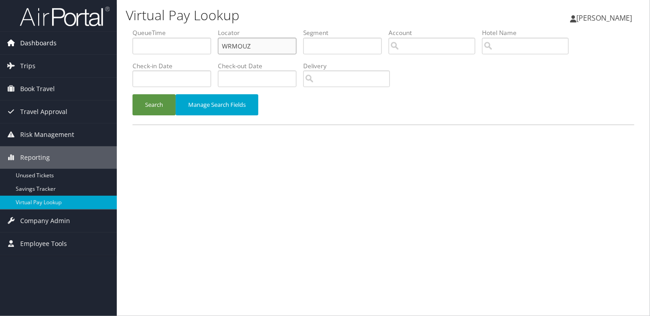
drag, startPoint x: 253, startPoint y: 45, endPoint x: 71, endPoint y: 44, distance: 181.8
click at [71, 44] on div "Dashboards AirPortal 360™ (Manager) My Travel Dashboard Trips Airtinerary® Look…" at bounding box center [325, 158] width 650 height 316
paste input "LLWSJO"
type input "LLWSJO"
click at [146, 96] on button "Search" at bounding box center [153, 104] width 43 height 21
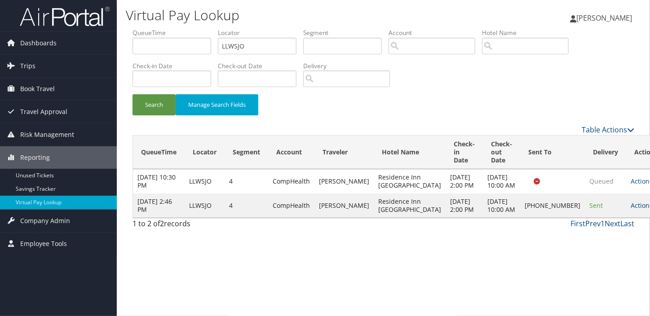
click at [630, 210] on link "Actions" at bounding box center [644, 205] width 28 height 9
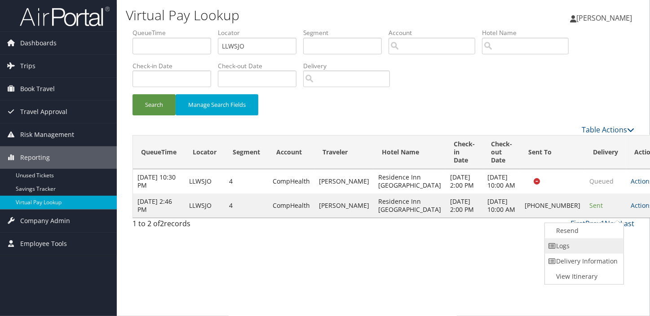
click at [578, 244] on link "Logs" at bounding box center [582, 245] width 77 height 15
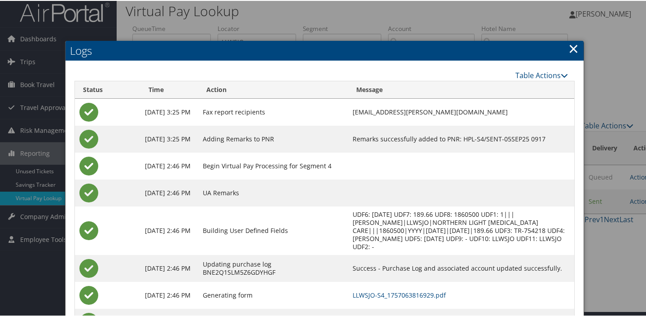
scroll to position [48, 0]
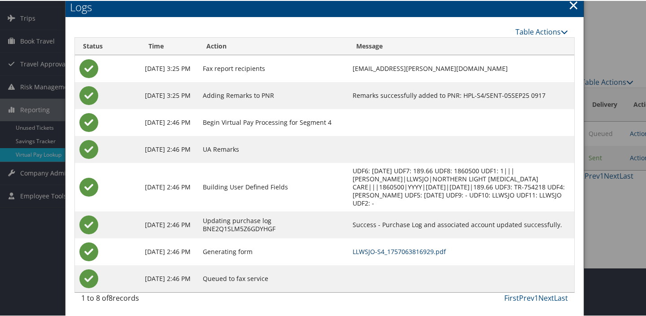
click at [425, 252] on link "LLWSJO-S4_1757063816929.pdf" at bounding box center [399, 250] width 93 height 9
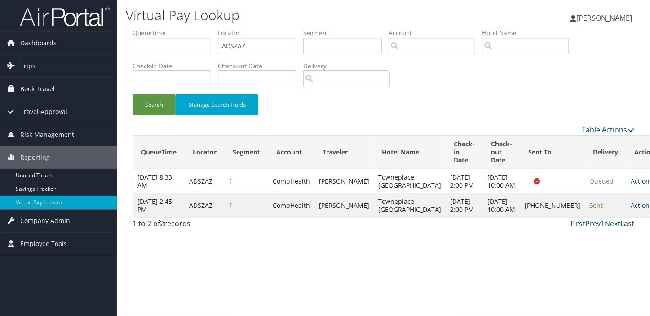
click at [630, 210] on link "Actions" at bounding box center [644, 205] width 28 height 9
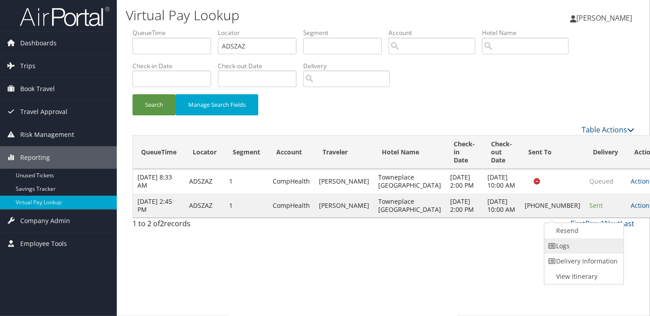
click at [569, 247] on link "Logs" at bounding box center [582, 245] width 77 height 15
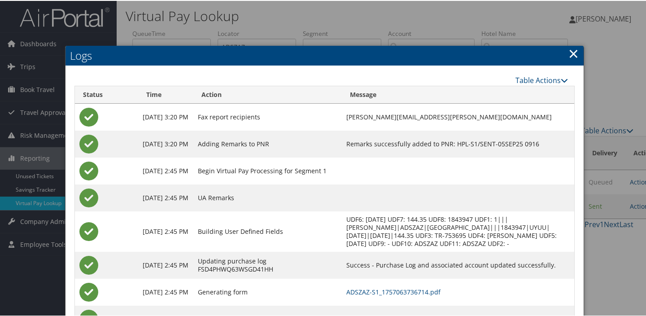
click at [564, 53] on h2 "Logs" at bounding box center [325, 55] width 519 height 20
click at [570, 51] on link "×" at bounding box center [574, 53] width 10 height 18
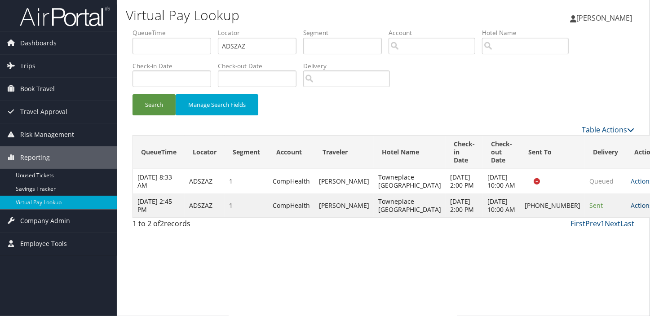
click at [630, 210] on link "Actions" at bounding box center [644, 205] width 28 height 9
click at [588, 226] on link "Resend" at bounding box center [582, 230] width 77 height 15
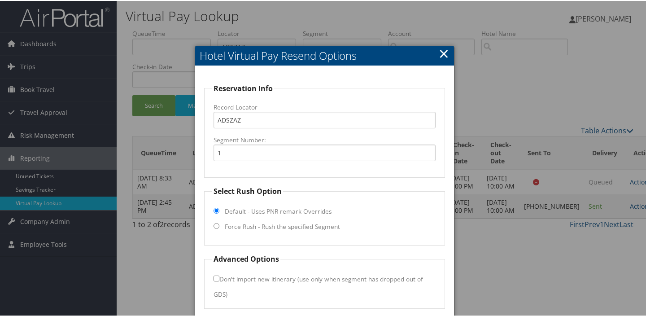
click at [259, 225] on label "Force Rush - Rush the specified Segment" at bounding box center [282, 225] width 115 height 9
click at [219, 225] on input "Force Rush - Rush the specified Segment" at bounding box center [217, 225] width 6 height 6
radio input "true"
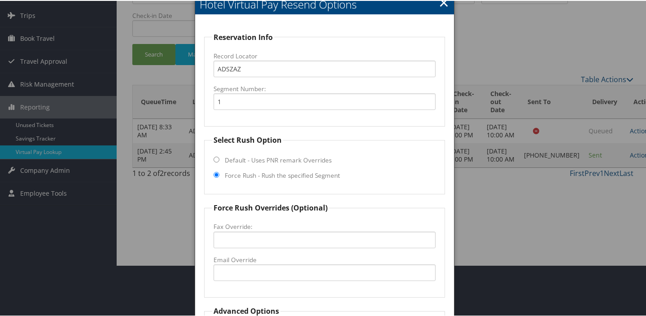
scroll to position [136, 0]
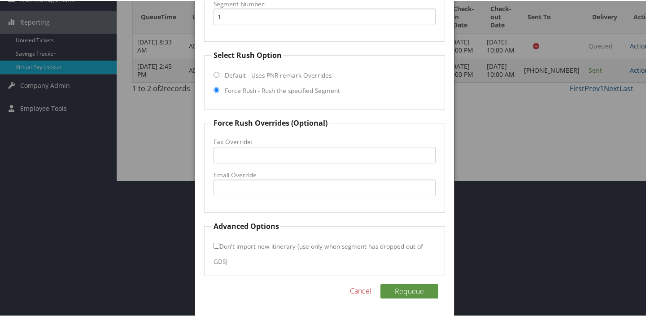
click at [367, 294] on link "Cancel" at bounding box center [361, 290] width 22 height 11
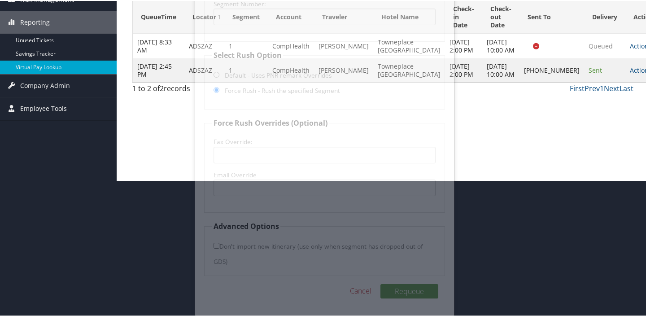
scroll to position [0, 0]
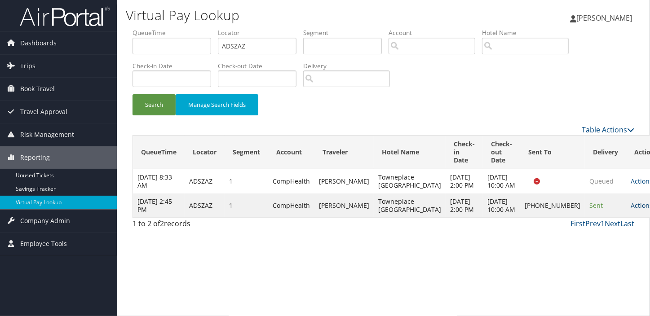
click at [630, 210] on link "Actions" at bounding box center [644, 205] width 28 height 9
click at [571, 232] on link "Resend" at bounding box center [582, 230] width 77 height 15
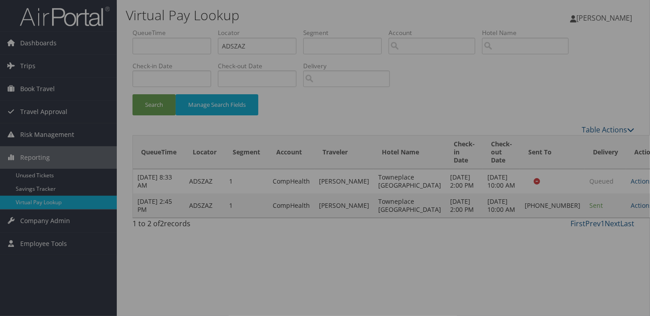
click at [540, 251] on div at bounding box center [325, 158] width 650 height 316
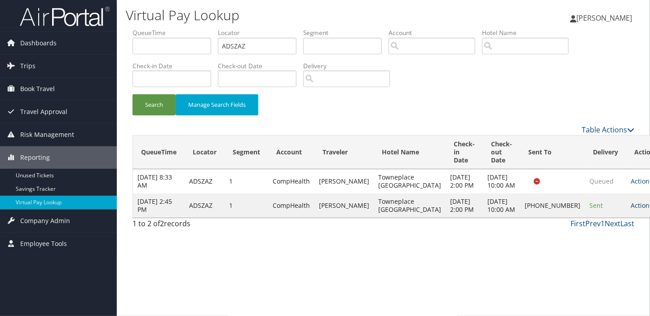
click at [630, 210] on link "Actions" at bounding box center [644, 205] width 28 height 9
drag, startPoint x: 582, startPoint y: 230, endPoint x: 444, endPoint y: 188, distance: 144.1
click at [582, 231] on link "Resend" at bounding box center [582, 230] width 77 height 15
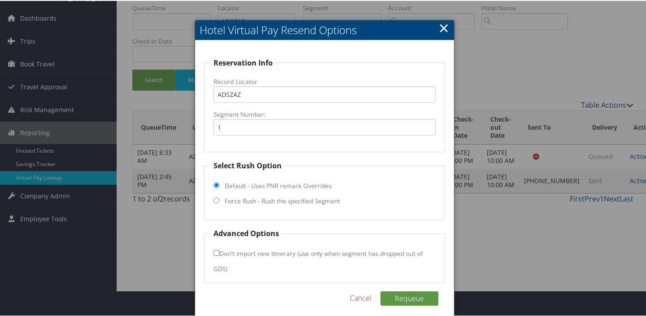
scroll to position [33, 0]
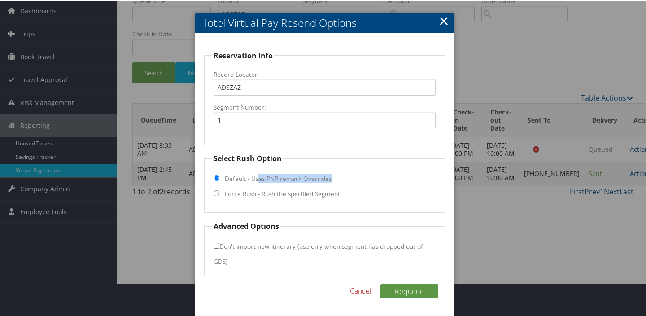
click at [258, 184] on fieldset "Select Rush Option Default - Uses PNR remark Overrides Force Rush - Rush the sp…" at bounding box center [324, 182] width 241 height 60
drag, startPoint x: 258, startPoint y: 184, endPoint x: 259, endPoint y: 189, distance: 5.6
click at [259, 189] on label "Force Rush - Rush the specified Segment" at bounding box center [282, 193] width 115 height 9
click at [219, 189] on input "Force Rush - Rush the specified Segment" at bounding box center [217, 192] width 6 height 6
radio input "true"
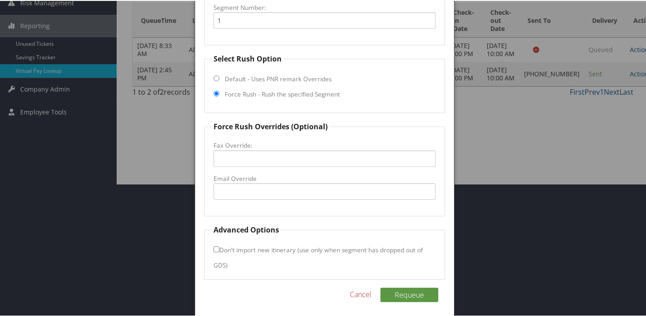
scroll to position [136, 0]
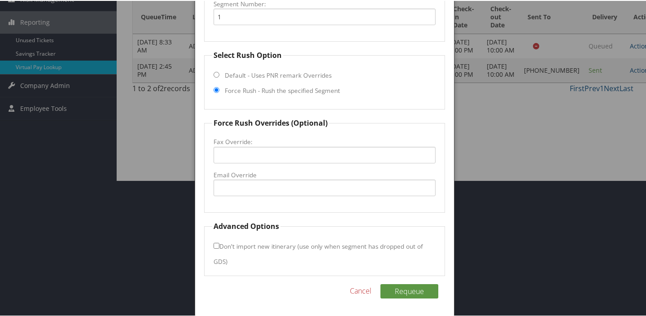
click at [256, 177] on label "Email Override" at bounding box center [325, 174] width 222 height 9
click at [256, 179] on input "Email Override" at bounding box center [325, 187] width 222 height 17
type input "P"
click at [235, 186] on input "Towne.downtown@outlook.com" at bounding box center [325, 187] width 222 height 17
type input "Towneplace.downtown@outlook.com"
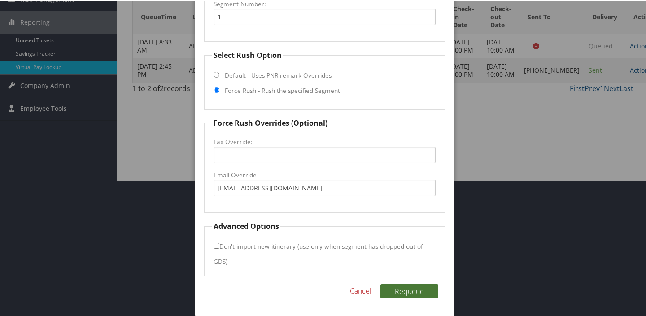
click at [396, 287] on button "Requeue" at bounding box center [410, 290] width 58 height 14
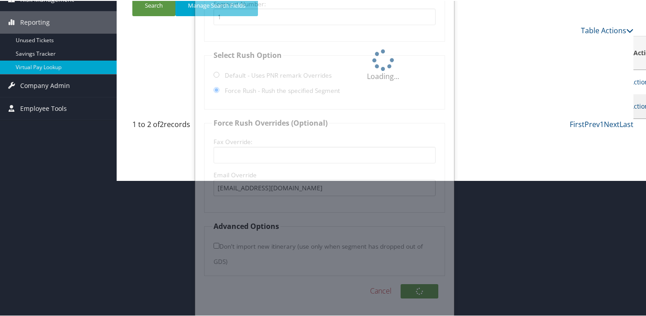
scroll to position [0, 0]
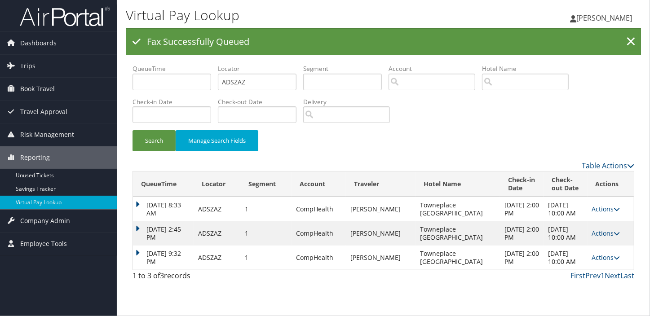
drag, startPoint x: 136, startPoint y: 272, endPoint x: 207, endPoint y: 233, distance: 80.8
click at [136, 270] on td "Sep 6, 2025 9:32 PM" at bounding box center [163, 258] width 61 height 24
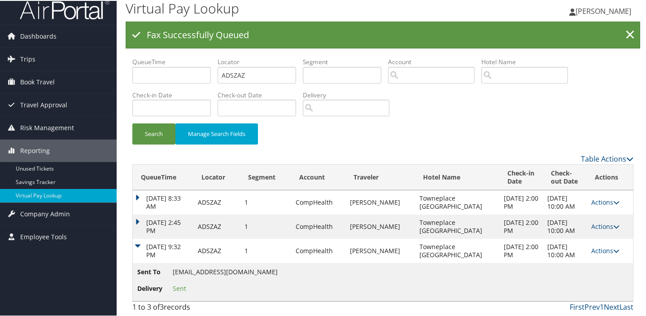
scroll to position [31, 0]
drag, startPoint x: 174, startPoint y: 267, endPoint x: 282, endPoint y: 271, distance: 108.2
click at [278, 271] on span "Towneplace.downtown@outlook.com" at bounding box center [225, 271] width 105 height 9
copy span "Towneplace.downtown@outlook.com"
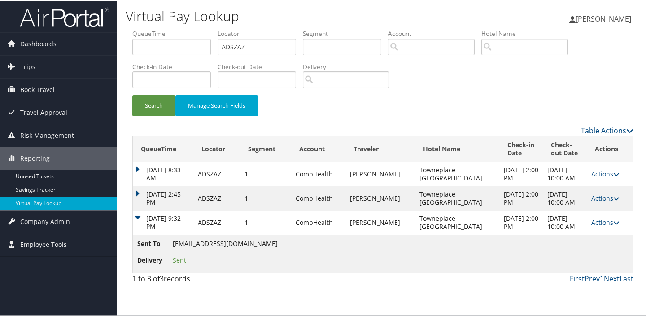
scroll to position [0, 0]
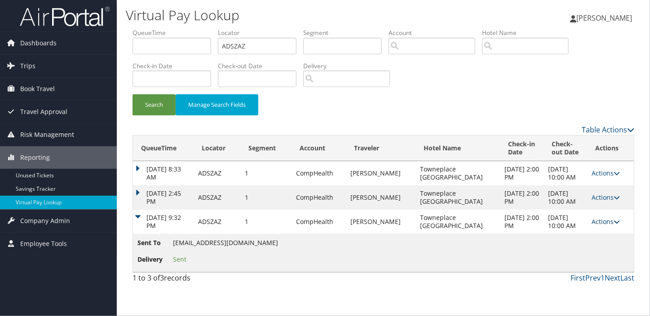
click at [601, 226] on link "Actions" at bounding box center [606, 221] width 28 height 9
click at [577, 266] on link "Logs" at bounding box center [584, 270] width 57 height 15
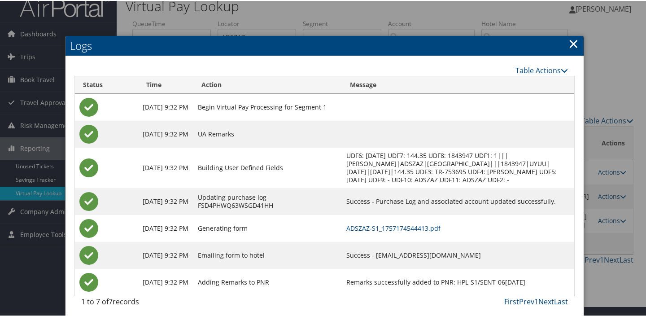
scroll to position [13, 0]
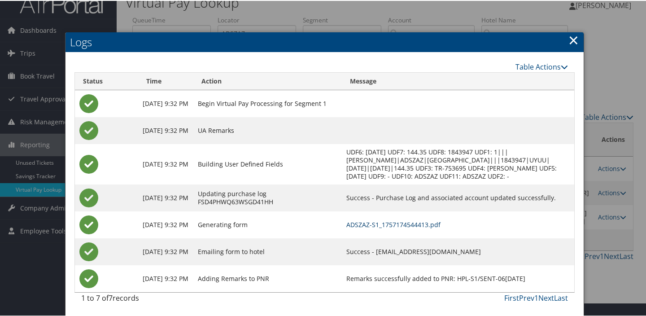
click at [393, 224] on link "ADSZAZ-S1_1757174544413.pdf" at bounding box center [394, 223] width 94 height 9
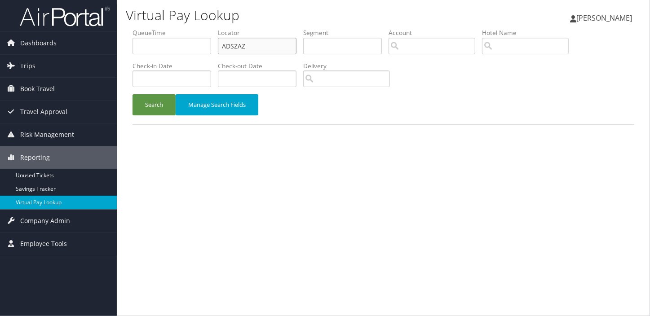
drag, startPoint x: 249, startPoint y: 45, endPoint x: 132, endPoint y: 44, distance: 117.6
click at [132, 44] on form "QueueTime Locator ADSZAZ Segment Account Traveler Hotel Name Check-in Date Chec…" at bounding box center [382, 76] width 501 height 96
paste input "HFNEOW"
type input "HFNEOW"
click at [143, 103] on button "Search" at bounding box center [153, 104] width 43 height 21
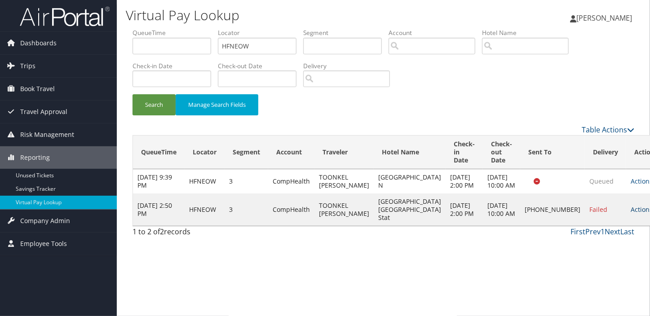
click at [630, 214] on link "Actions" at bounding box center [644, 209] width 28 height 9
click at [575, 247] on link "Logs" at bounding box center [581, 249] width 77 height 15
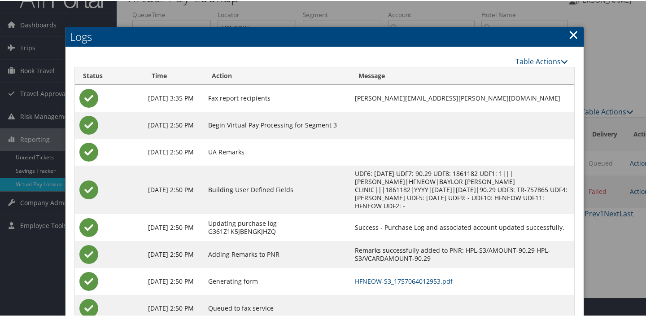
scroll to position [48, 0]
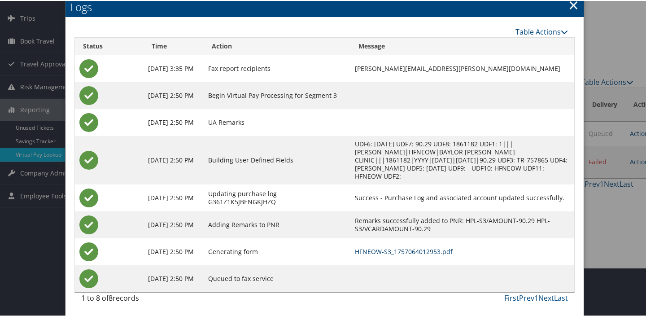
click at [403, 254] on link "HFNEOW-S3_1757064012953.pdf" at bounding box center [404, 250] width 98 height 9
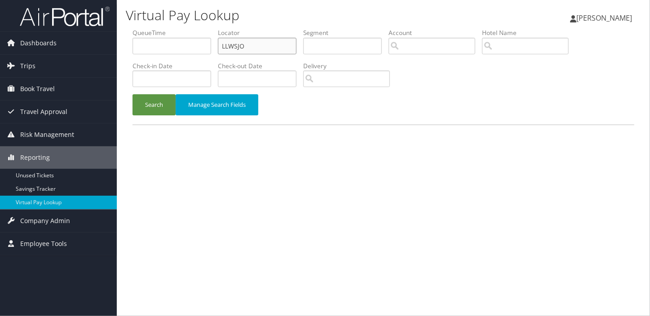
drag, startPoint x: 257, startPoint y: 45, endPoint x: 128, endPoint y: 45, distance: 128.4
click at [132, 45] on form "QueueTime Locator LLWSJO Segment Account Traveler Hotel Name Check-in Date Chec…" at bounding box center [382, 76] width 501 height 96
paste input "AXOMJT"
type input "AXOMJT"
click at [132, 94] on button "Search" at bounding box center [153, 104] width 43 height 21
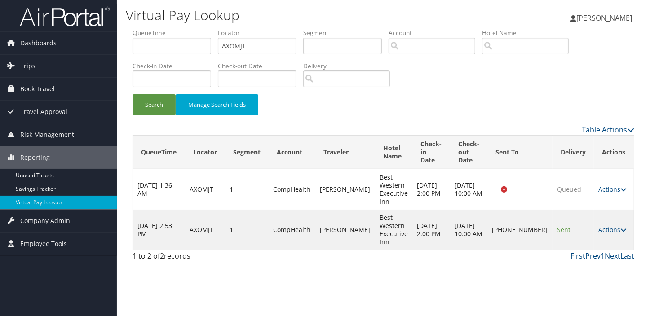
click at [593, 229] on td "Actions Resend Logs Delivery Information View Itinerary" at bounding box center [613, 230] width 40 height 40
drag, startPoint x: 598, startPoint y: 227, endPoint x: 593, endPoint y: 227, distance: 5.8
click at [598, 227] on link "Actions" at bounding box center [612, 229] width 28 height 9
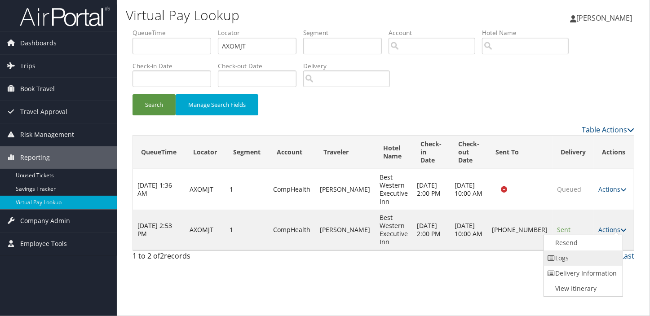
click at [579, 254] on link "Logs" at bounding box center [582, 257] width 77 height 15
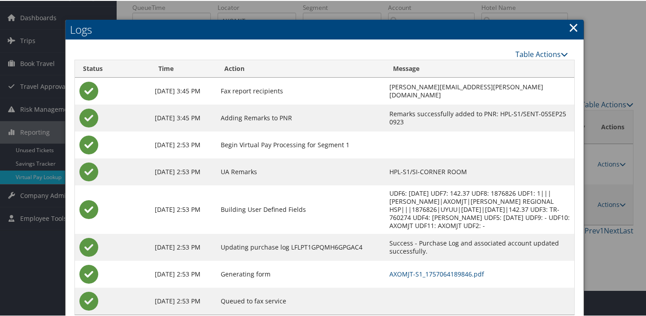
scroll to position [40, 0]
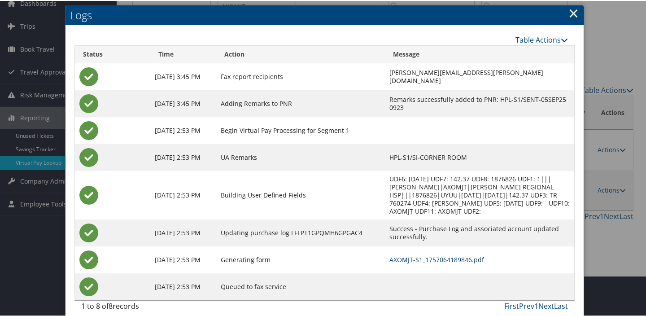
click at [414, 255] on link "AXOMJT-S1_1757064189846.pdf" at bounding box center [437, 259] width 95 height 9
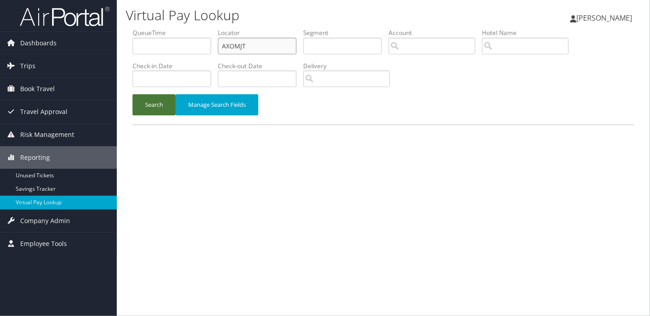
drag, startPoint x: 260, startPoint y: 48, endPoint x: 167, endPoint y: 98, distance: 105.6
click at [81, 57] on div "Dashboards AirPortal 360™ (Manager) My Travel Dashboard Trips Airtinerary® Look…" at bounding box center [325, 158] width 650 height 316
paste input "MASRJJ"
type input "MASRJJ"
click at [143, 105] on button "Search" at bounding box center [153, 104] width 43 height 21
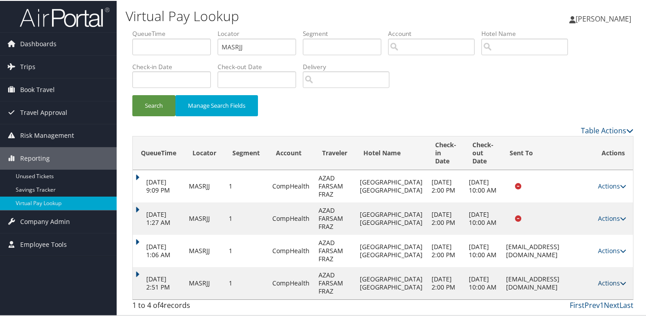
click at [601, 279] on link "Actions" at bounding box center [612, 282] width 28 height 9
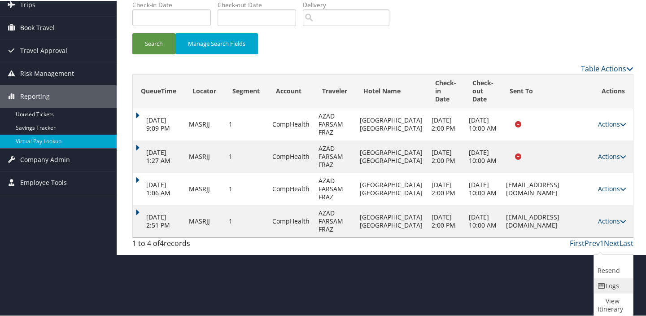
click at [595, 285] on link "Logs" at bounding box center [612, 284] width 37 height 15
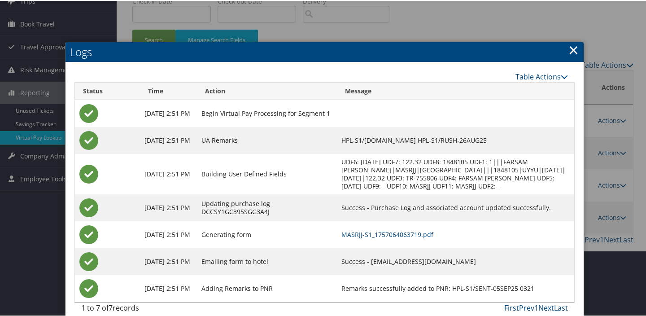
scroll to position [83, 0]
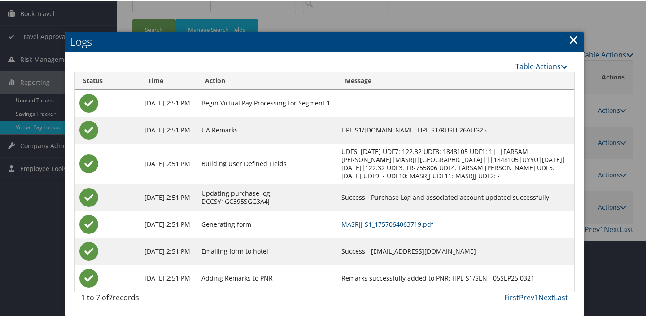
click at [572, 31] on link "×" at bounding box center [574, 39] width 10 height 18
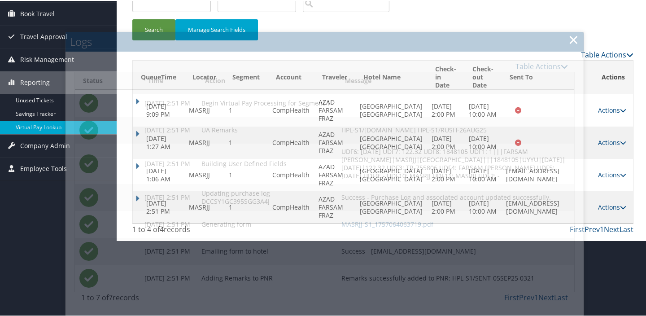
scroll to position [30, 0]
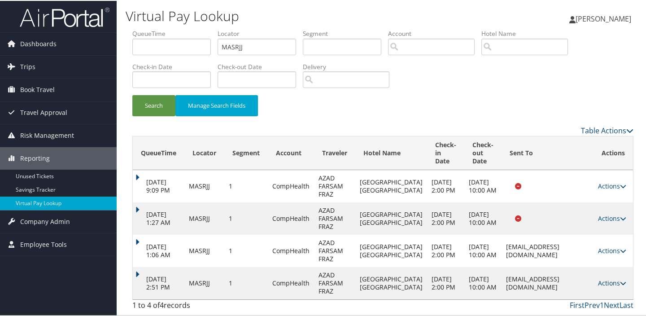
click at [604, 280] on link "Actions" at bounding box center [612, 282] width 28 height 9
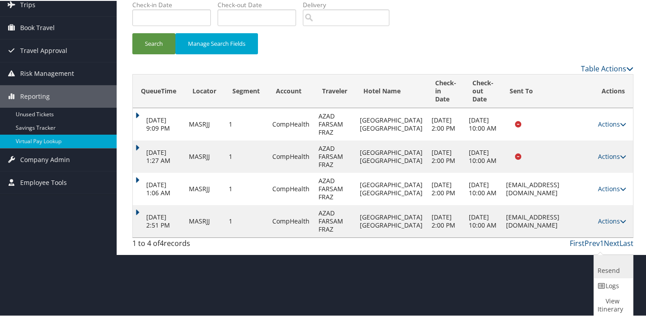
click at [610, 268] on link "Resend" at bounding box center [612, 265] width 37 height 23
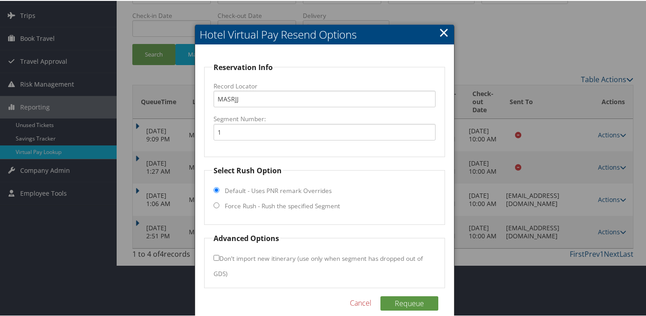
scroll to position [63, 0]
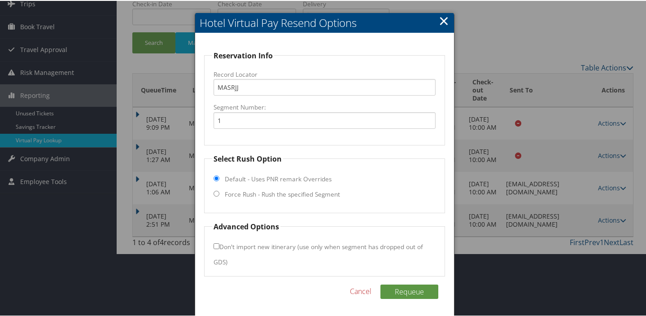
click at [273, 193] on label "Force Rush - Rush the specified Segment" at bounding box center [282, 193] width 115 height 9
click at [219, 193] on input "Force Rush - Rush the specified Segment" at bounding box center [217, 193] width 6 height 6
radio input "true"
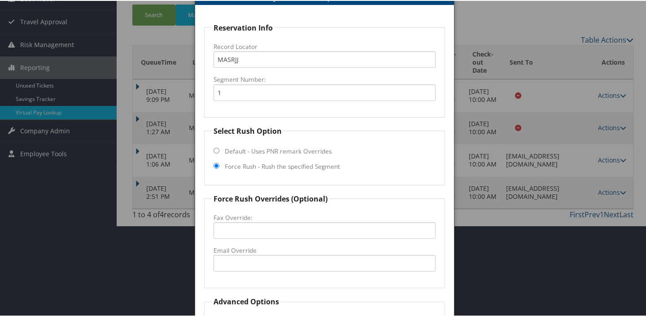
scroll to position [166, 0]
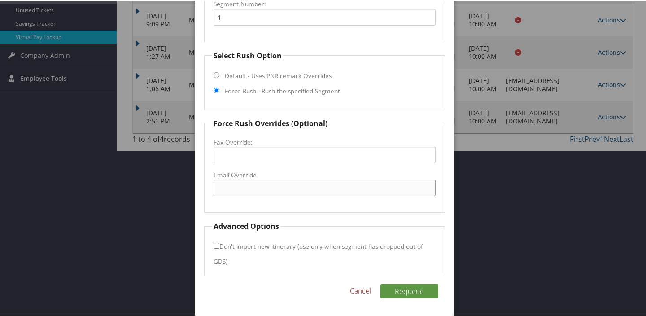
click at [282, 188] on input "Email Override" at bounding box center [325, 187] width 222 height 17
click at [480, 155] on div at bounding box center [325, 158] width 650 height 316
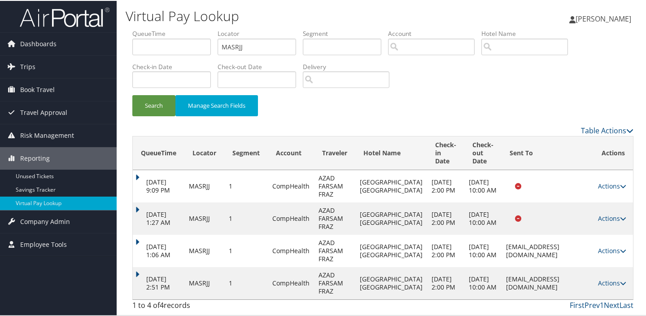
scroll to position [30, 0]
drag, startPoint x: 604, startPoint y: 281, endPoint x: 582, endPoint y: 283, distance: 22.5
click at [604, 281] on link "Actions" at bounding box center [612, 282] width 28 height 9
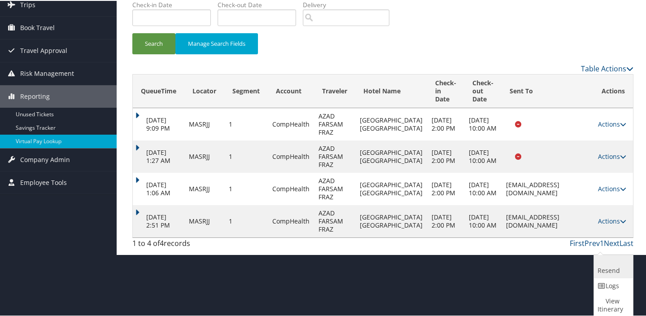
click at [605, 261] on link "Resend" at bounding box center [612, 265] width 37 height 23
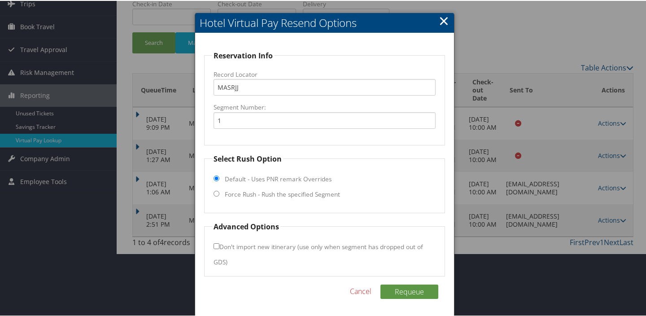
click at [292, 195] on label "Force Rush - Rush the specified Segment" at bounding box center [282, 193] width 115 height 9
click at [219, 195] on input "Force Rush - Rush the specified Segment" at bounding box center [217, 193] width 6 height 6
radio input "true"
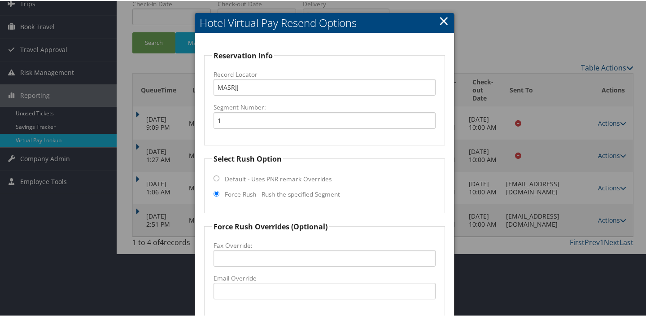
scroll to position [166, 0]
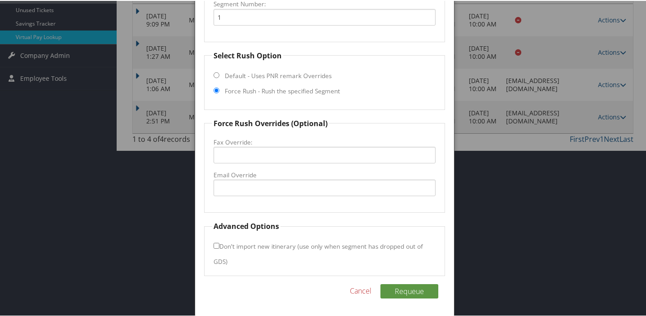
click at [361, 289] on link "Cancel" at bounding box center [361, 290] width 22 height 11
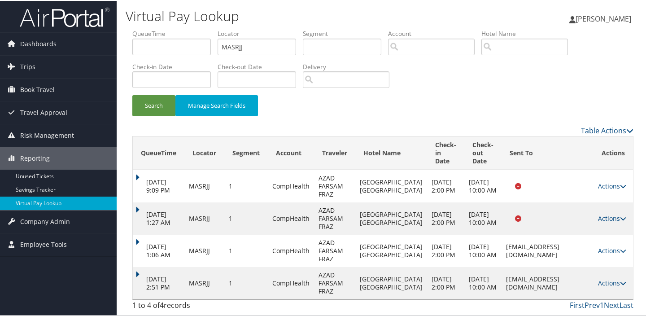
scroll to position [30, 0]
click at [608, 280] on link "Actions" at bounding box center [612, 282] width 28 height 9
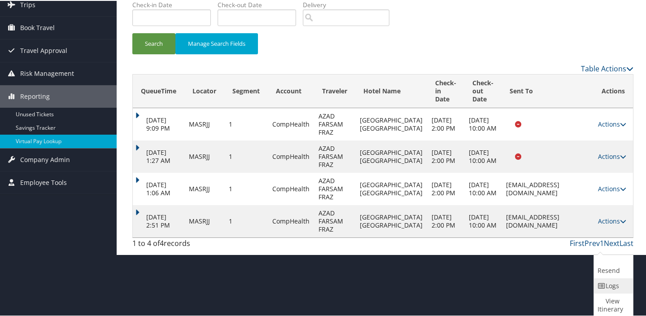
click at [597, 281] on link "Logs" at bounding box center [612, 284] width 37 height 15
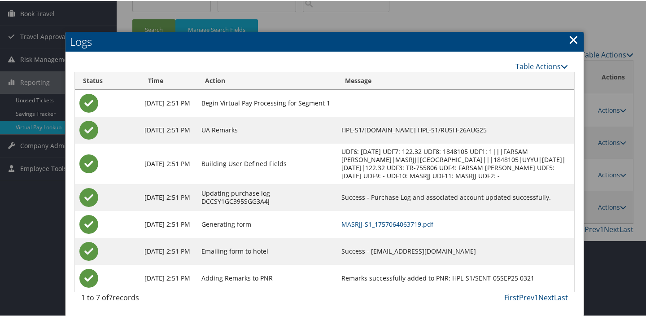
scroll to position [83, 0]
drag, startPoint x: 386, startPoint y: 251, endPoint x: 485, endPoint y: 251, distance: 99.6
click at [485, 251] on td "Success - SALINASHAMPTON2@GMAIL.COM" at bounding box center [456, 250] width 238 height 27
drag, startPoint x: 485, startPoint y: 251, endPoint x: 453, endPoint y: 267, distance: 35.3
click at [452, 267] on td "Remarks successfully added to PNR: HPL-S1/SENT-05SEP25 0321" at bounding box center [456, 277] width 238 height 27
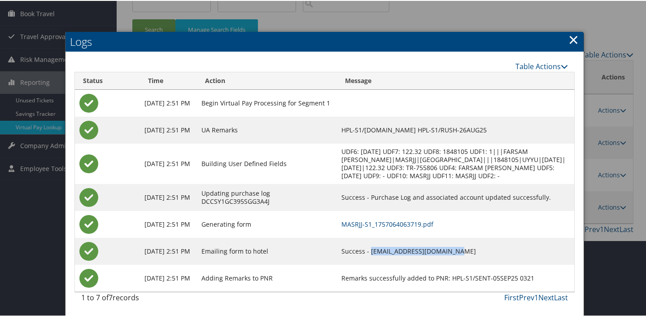
drag, startPoint x: 386, startPoint y: 249, endPoint x: 492, endPoint y: 253, distance: 106.9
click at [492, 253] on td "Success - SALINASHAMPTON2@GMAIL.COM" at bounding box center [456, 250] width 238 height 27
drag, startPoint x: 492, startPoint y: 253, endPoint x: 440, endPoint y: 258, distance: 52.3
click at [451, 257] on td "Success - SALINASHAMPTON2@GMAIL.COM" at bounding box center [456, 250] width 238 height 27
drag, startPoint x: 387, startPoint y: 247, endPoint x: 478, endPoint y: 251, distance: 90.8
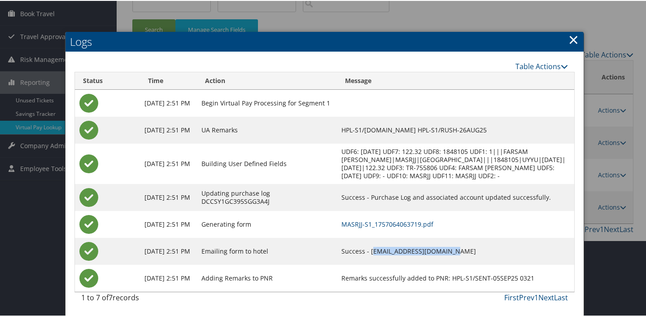
click at [478, 251] on td "Success - SALINASHAMPTON2@GMAIL.COM" at bounding box center [456, 250] width 238 height 27
drag, startPoint x: 478, startPoint y: 251, endPoint x: 445, endPoint y: 267, distance: 36.1
click at [445, 267] on td "Remarks successfully added to PNR: HPL-S1/SENT-05SEP25 0321" at bounding box center [456, 277] width 238 height 27
drag, startPoint x: 385, startPoint y: 250, endPoint x: 494, endPoint y: 250, distance: 109.1
click at [494, 250] on td "Success - SALINASHAMPTON2@GMAIL.COM" at bounding box center [456, 250] width 238 height 27
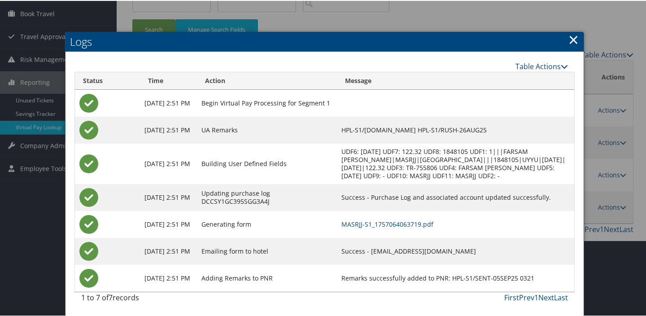
drag, startPoint x: 494, startPoint y: 250, endPoint x: 461, endPoint y: 265, distance: 35.6
click at [461, 265] on td "Remarks successfully added to PNR: HPL-S1/SENT-05SEP25 0321" at bounding box center [456, 277] width 238 height 27
click at [572, 30] on link "×" at bounding box center [574, 39] width 10 height 18
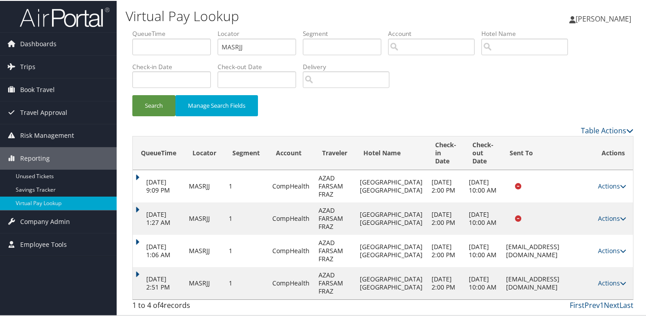
scroll to position [30, 0]
click at [606, 278] on link "Actions" at bounding box center [612, 282] width 28 height 9
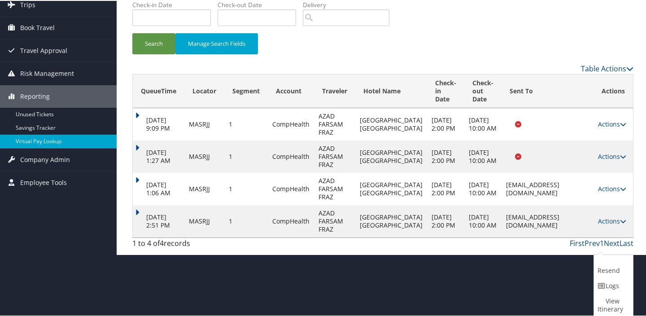
click at [536, 155] on td at bounding box center [548, 156] width 92 height 32
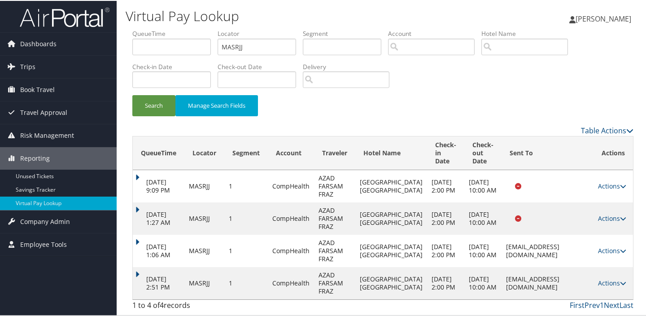
scroll to position [30, 0]
click at [525, 55] on div "Search Manage Search Fields" at bounding box center [383, 76] width 515 height 96
click at [615, 281] on link "Actions" at bounding box center [612, 282] width 28 height 9
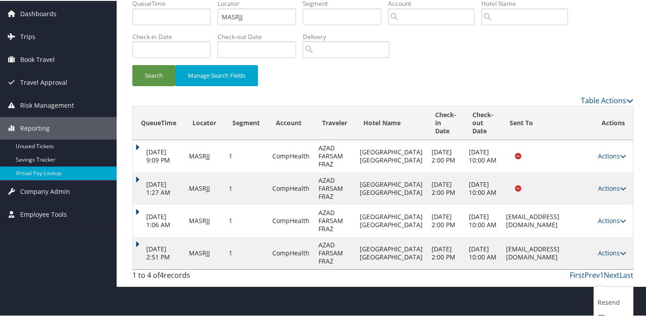
scroll to position [62, 0]
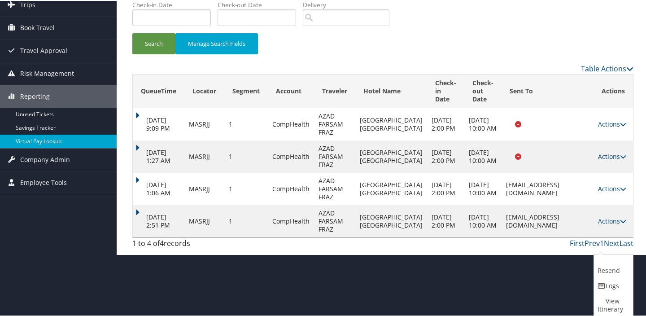
click at [493, 43] on div "Search Manage Search Fields" at bounding box center [383, 47] width 515 height 30
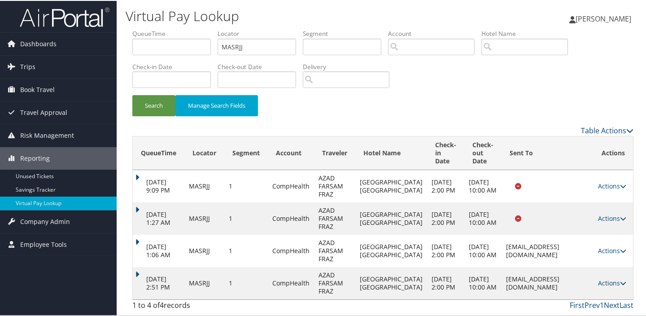
click at [601, 279] on link "Actions" at bounding box center [612, 282] width 28 height 9
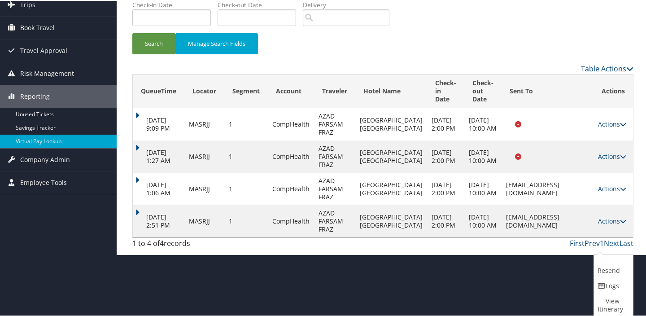
click at [502, 237] on td "SALINASHAMPTON2@GMAIL.COM" at bounding box center [548, 220] width 92 height 32
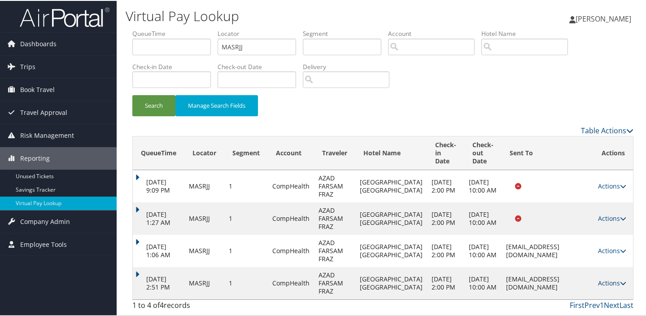
click at [606, 281] on link "Actions" at bounding box center [612, 282] width 28 height 9
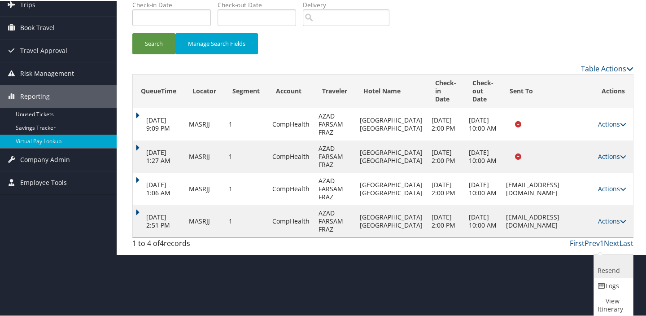
click at [606, 270] on link "Resend" at bounding box center [612, 265] width 37 height 23
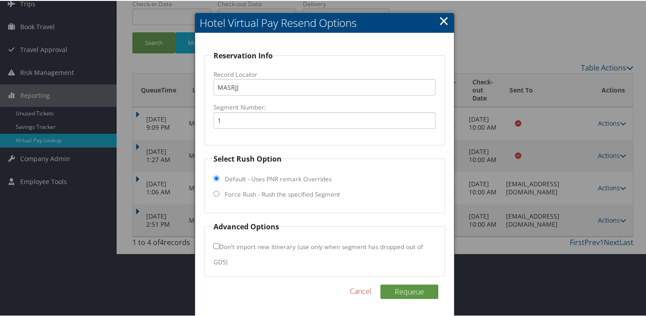
click at [280, 193] on label "Force Rush - Rush the specified Segment" at bounding box center [282, 193] width 115 height 9
click at [219, 193] on input "Force Rush - Rush the specified Segment" at bounding box center [217, 193] width 6 height 6
radio input "true"
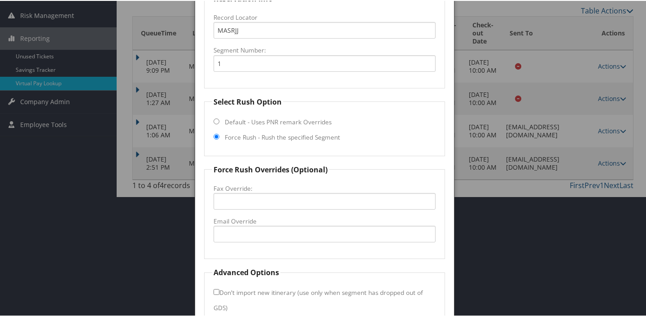
scroll to position [166, 0]
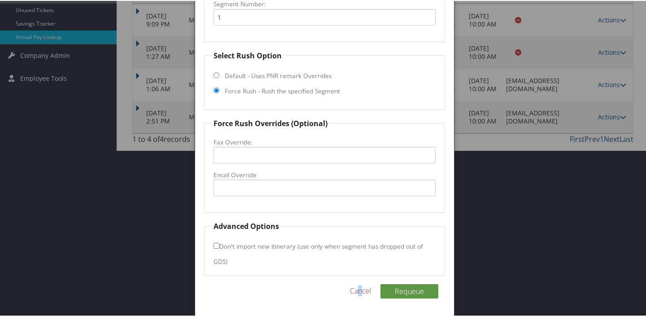
click at [359, 287] on link "Cancel" at bounding box center [361, 290] width 22 height 11
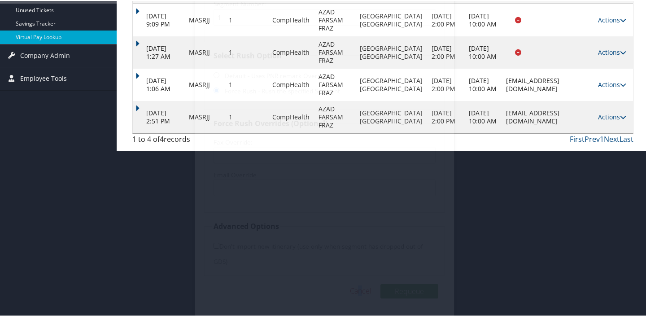
scroll to position [30, 0]
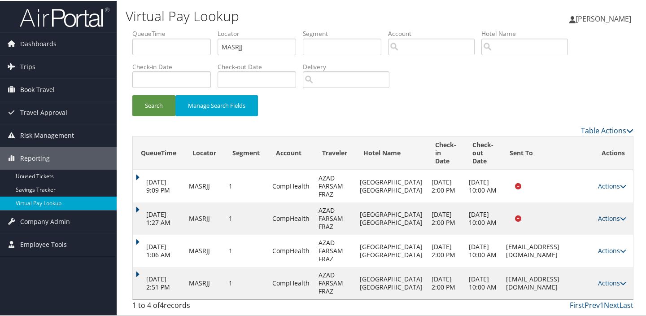
click at [138, 266] on td "Sep 5, 2025 2:51 PM" at bounding box center [159, 282] width 52 height 32
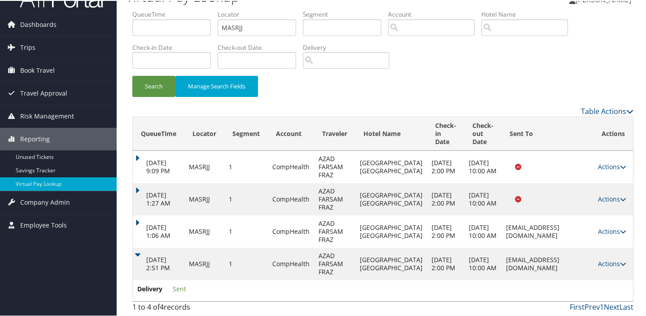
drag, startPoint x: 601, startPoint y: 257, endPoint x: 570, endPoint y: 259, distance: 30.6
click at [601, 259] on link "Actions" at bounding box center [612, 263] width 28 height 9
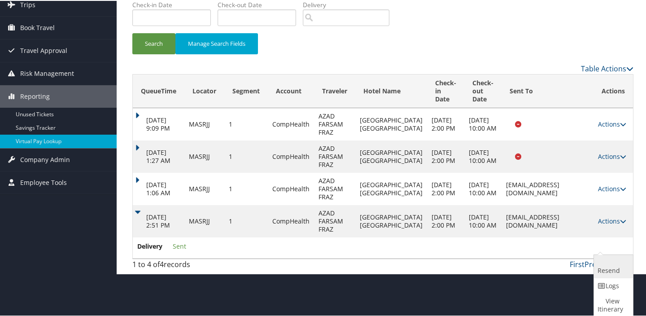
click at [609, 265] on link "Resend" at bounding box center [612, 265] width 37 height 23
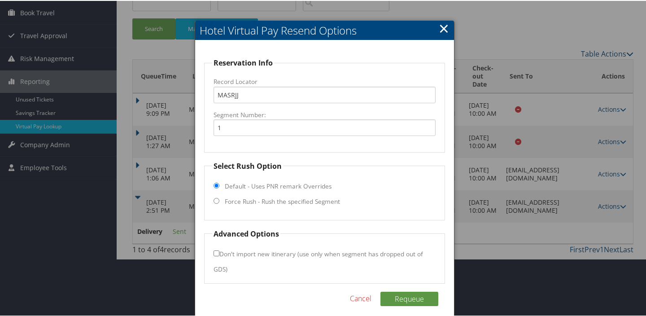
scroll to position [84, 0]
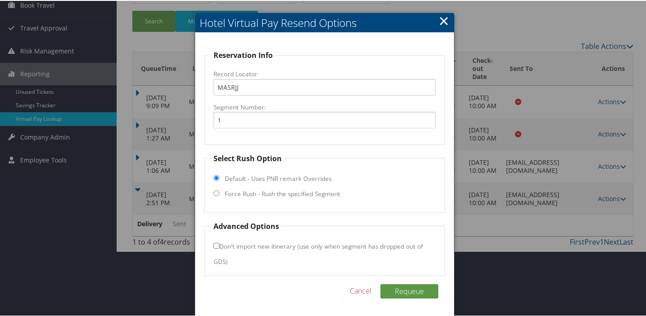
click at [270, 190] on label "Force Rush - Rush the specified Segment" at bounding box center [282, 193] width 115 height 9
click at [219, 190] on input "Force Rush - Rush the specified Segment" at bounding box center [217, 192] width 6 height 6
radio input "true"
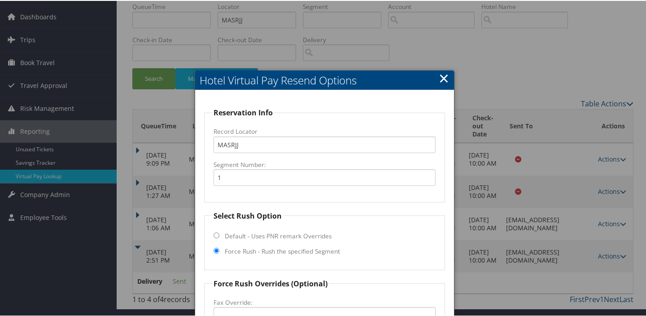
scroll to position [0, 0]
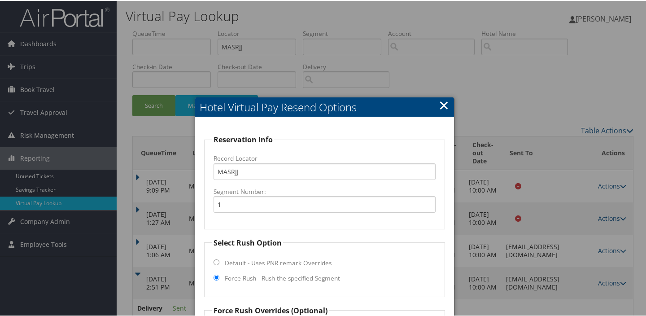
click at [443, 103] on link "×" at bounding box center [444, 104] width 10 height 18
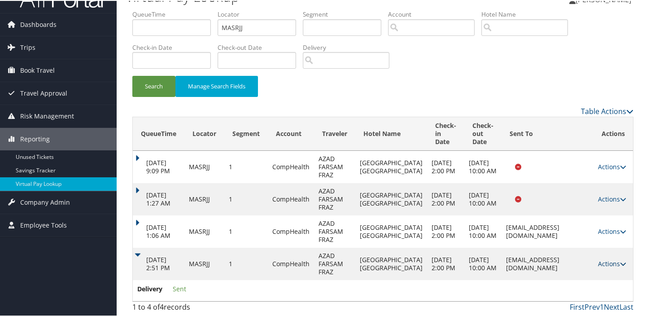
click at [603, 259] on link "Actions" at bounding box center [612, 263] width 28 height 9
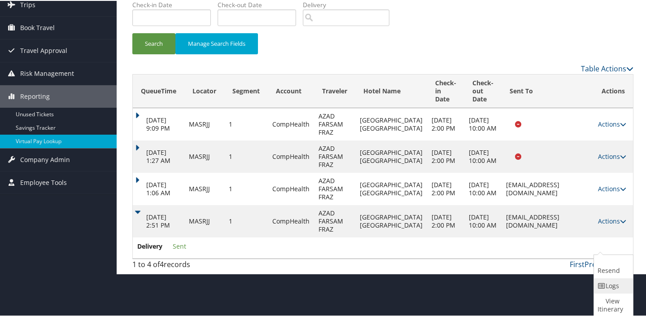
click at [606, 281] on link "Logs" at bounding box center [612, 284] width 37 height 15
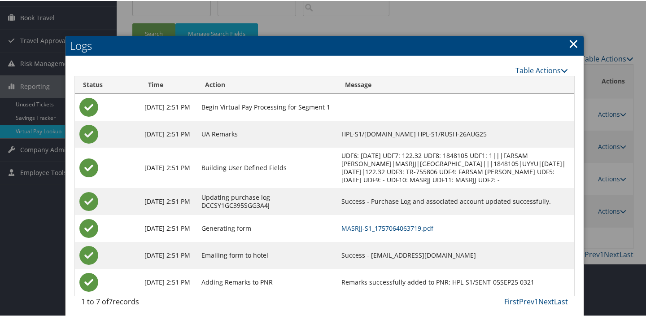
scroll to position [83, 0]
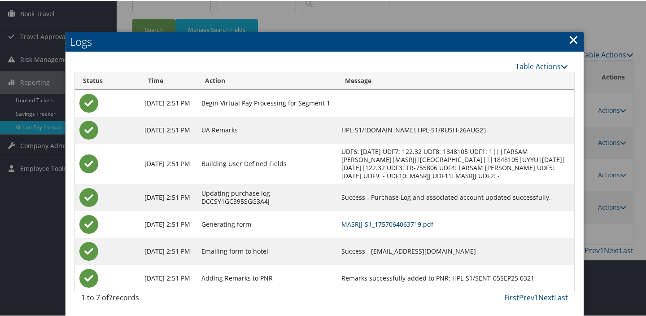
click at [390, 224] on link "MASRJJ-S1_1757064063719.pdf" at bounding box center [388, 223] width 92 height 9
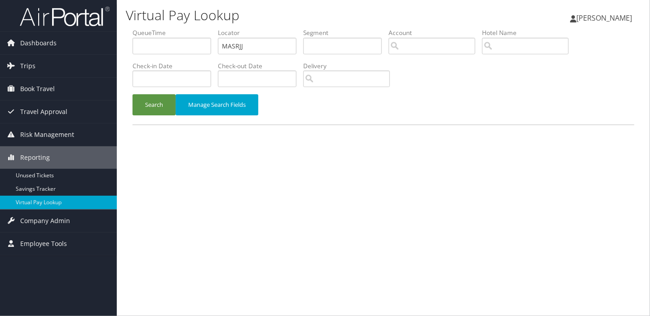
click at [155, 115] on div "Search Manage Search Fields" at bounding box center [383, 109] width 515 height 30
click at [155, 110] on button "Search" at bounding box center [153, 104] width 43 height 21
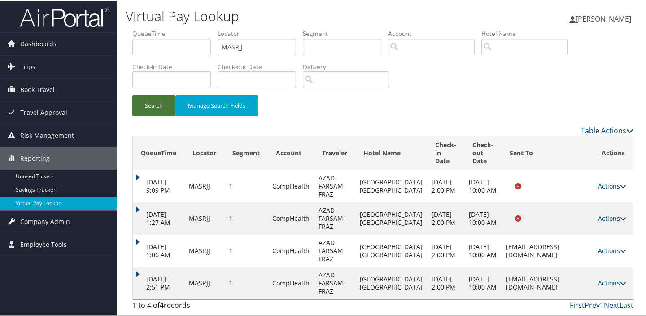
scroll to position [30, 0]
click at [608, 246] on link "Actions" at bounding box center [612, 250] width 28 height 9
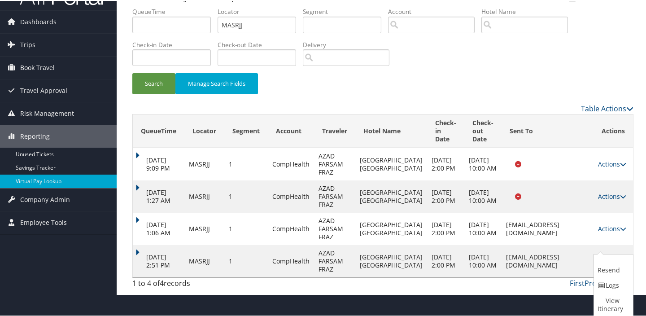
click at [481, 76] on div "Search Manage Search Fields" at bounding box center [383, 87] width 515 height 30
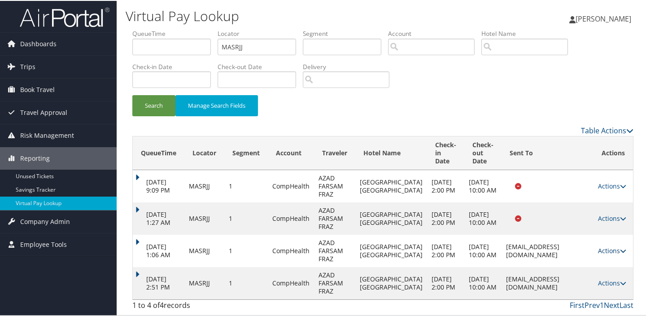
click at [601, 246] on link "Actions" at bounding box center [612, 250] width 28 height 9
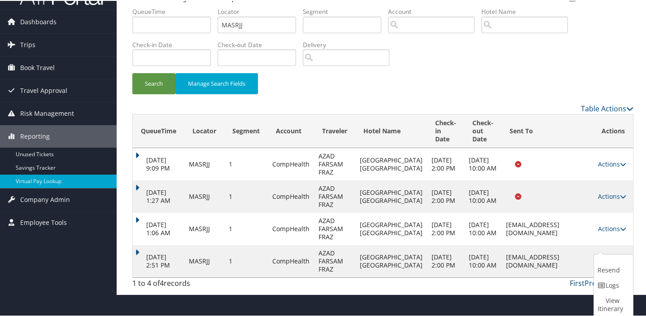
click at [556, 244] on td "[EMAIL_ADDRESS][DOMAIN_NAME]" at bounding box center [548, 228] width 92 height 32
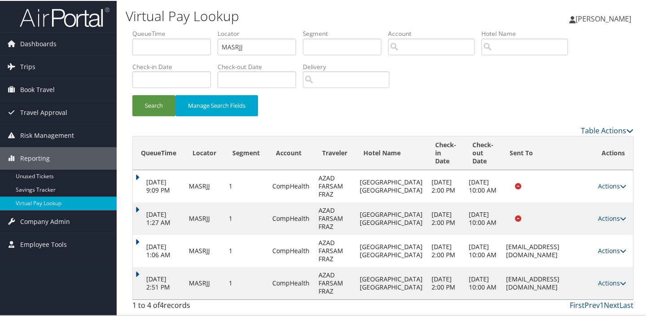
click at [607, 246] on link "Actions" at bounding box center [612, 250] width 28 height 9
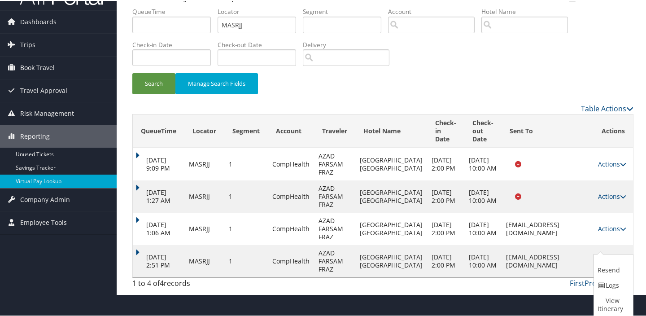
click at [509, 75] on div "Search Manage Search Fields" at bounding box center [383, 87] width 515 height 30
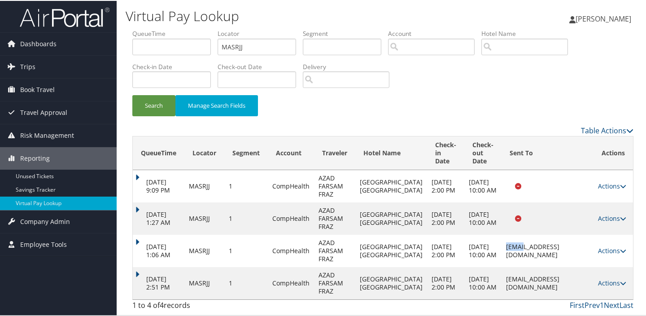
drag, startPoint x: 480, startPoint y: 239, endPoint x: 498, endPoint y: 238, distance: 18.5
click at [502, 238] on td "SALINASHAMPTON2@GMAIL.COM" at bounding box center [548, 250] width 92 height 32
drag, startPoint x: 498, startPoint y: 238, endPoint x: 497, endPoint y: 256, distance: 18.0
click at [502, 266] on td "SALINASHAMPTON2@GMAIL.COM" at bounding box center [548, 282] width 92 height 32
click at [496, 94] on div "Search Manage Search Fields" at bounding box center [383, 109] width 515 height 30
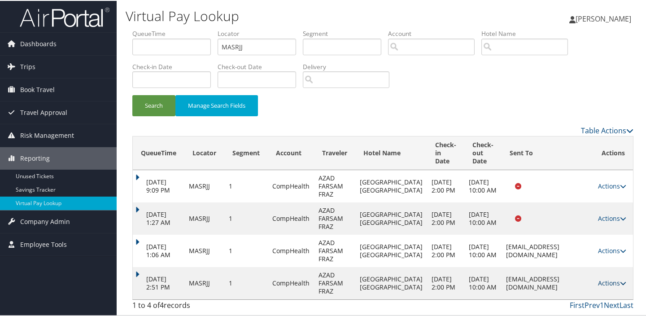
click at [612, 281] on link "Actions" at bounding box center [612, 282] width 28 height 9
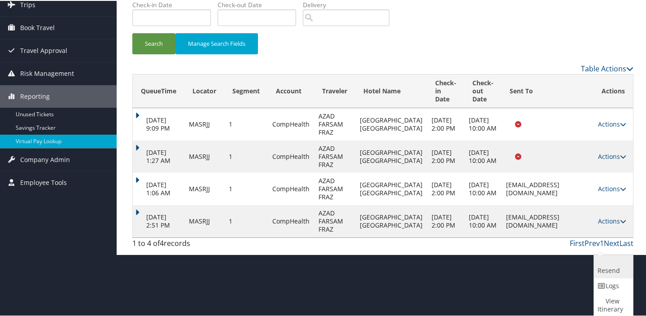
click at [605, 263] on link "Resend" at bounding box center [612, 265] width 37 height 23
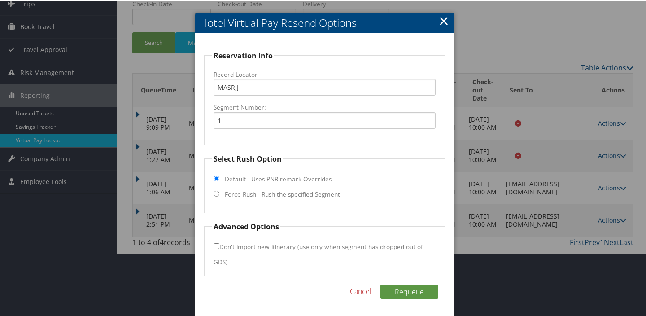
click at [291, 193] on label "Force Rush - Rush the specified Segment" at bounding box center [282, 193] width 115 height 9
click at [219, 193] on input "Force Rush - Rush the specified Segment" at bounding box center [217, 193] width 6 height 6
radio input "true"
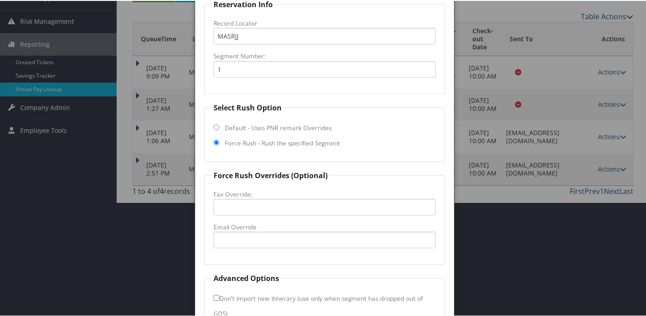
scroll to position [166, 0]
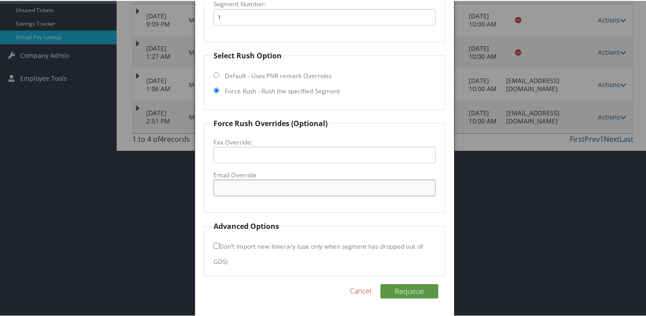
click at [278, 185] on input "Email Override" at bounding box center [325, 187] width 222 height 17
type input "hgi.fairfield@hilton.com"
click at [408, 289] on button "Requeue" at bounding box center [410, 290] width 58 height 14
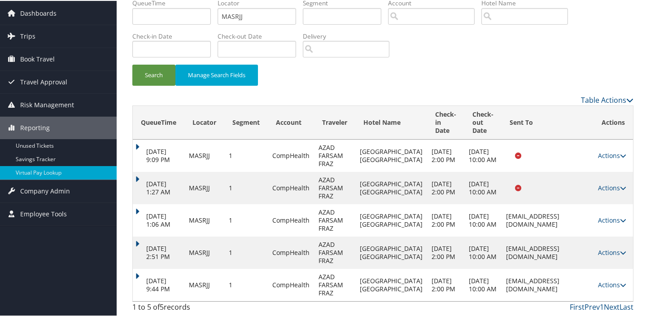
scroll to position [70, 0]
drag, startPoint x: 477, startPoint y: 278, endPoint x: 555, endPoint y: 278, distance: 78.6
click td "hgi.fairfield@hilton.com"
copy td "hgi.fairfield@hilton.com"
click td "Actions Resend Logs View Itinerary"
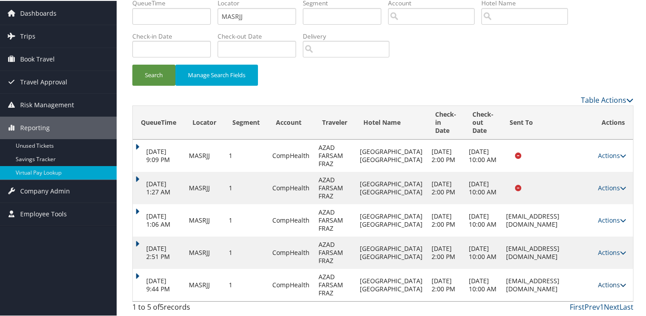
click link "Actions"
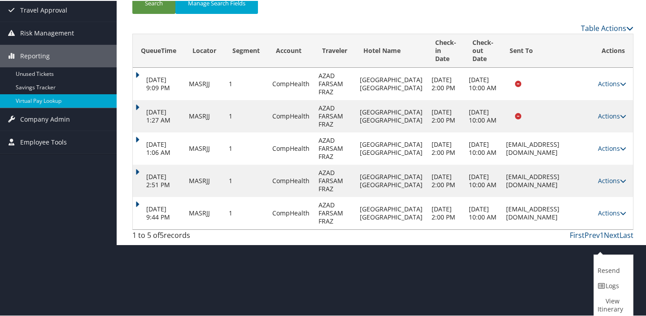
drag, startPoint x: 609, startPoint y: 288, endPoint x: 508, endPoint y: 242, distance: 110.5
click link "Logs"
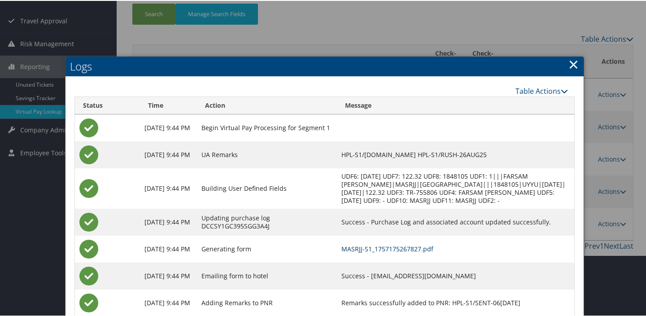
scroll to position [124, 0]
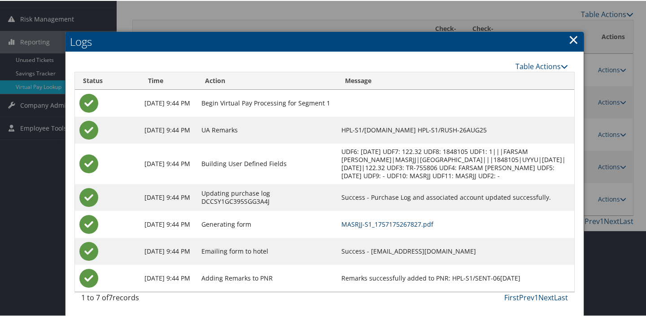
click link "MASRJJ-S1_1757175267827.pdf"
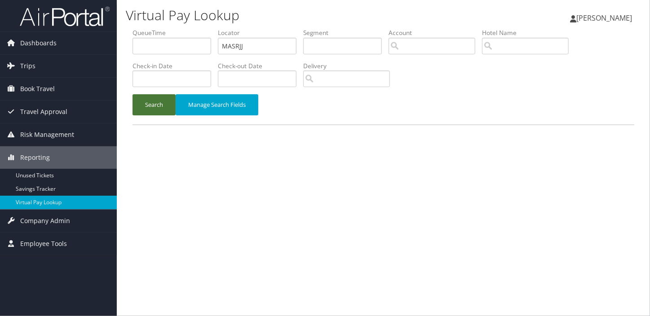
click at [149, 101] on button "Search" at bounding box center [153, 104] width 43 height 21
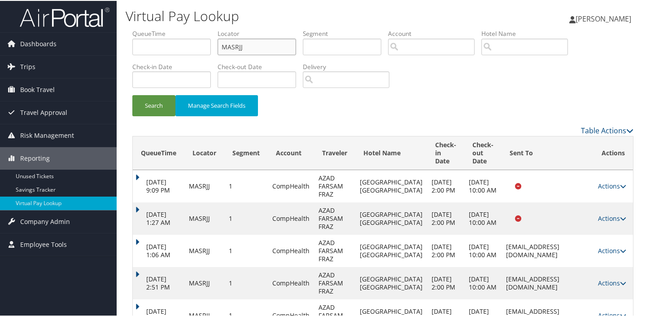
drag, startPoint x: 259, startPoint y: 45, endPoint x: 165, endPoint y: 46, distance: 94.3
click at [164, 28] on ul "QueueTime Locator MASRJJ Segment Account Traveler Hotel Name Check-in Date Chec…" at bounding box center [382, 28] width 501 height 0
paste input "AXOMJT"
type input "AXOMJT"
click at [132, 94] on button "Search" at bounding box center [153, 104] width 43 height 21
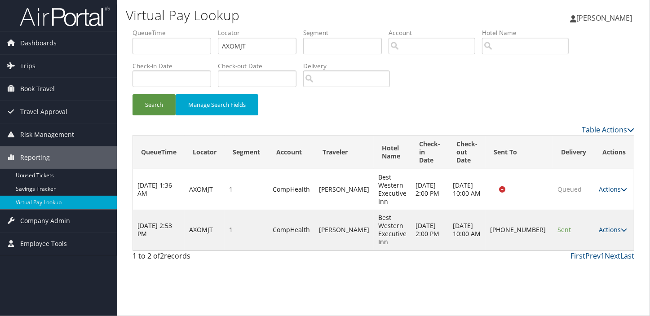
drag, startPoint x: 616, startPoint y: 218, endPoint x: 614, endPoint y: 223, distance: 5.6
click at [614, 223] on td "Actions Resend Logs Delivery Information View Itinerary" at bounding box center [614, 230] width 40 height 40
drag, startPoint x: 614, startPoint y: 223, endPoint x: 610, endPoint y: 227, distance: 6.0
click at [611, 227] on link "Actions" at bounding box center [612, 229] width 28 height 9
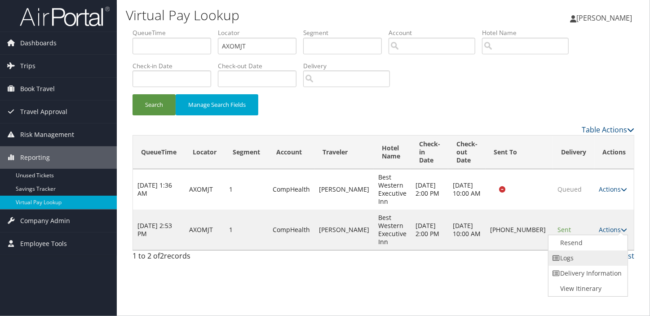
click at [578, 259] on link "Logs" at bounding box center [586, 257] width 77 height 15
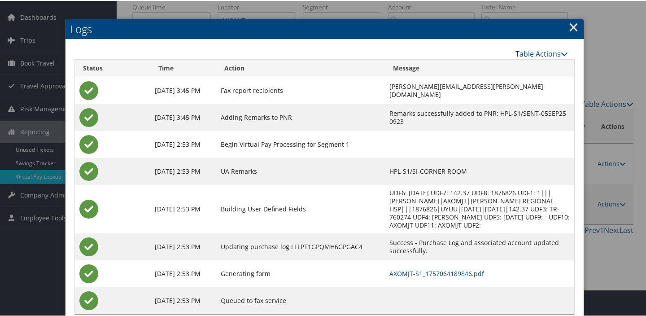
scroll to position [40, 0]
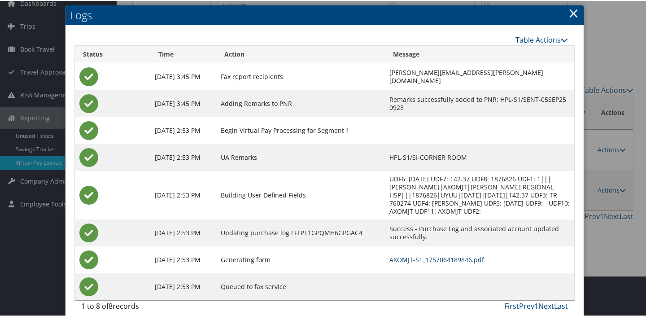
click at [408, 255] on link "AXOMJT-S1_1757064189846.pdf" at bounding box center [437, 259] width 95 height 9
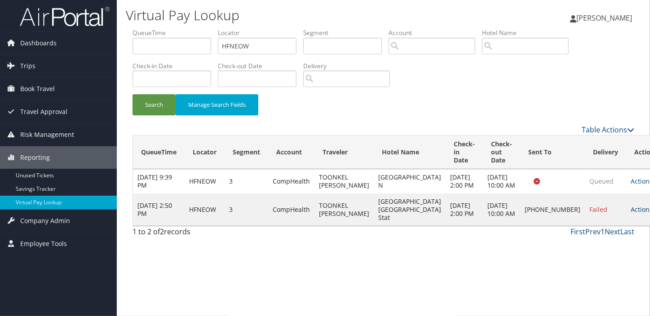
click at [630, 214] on link "Actions" at bounding box center [644, 209] width 28 height 9
click at [567, 235] on link "Resend" at bounding box center [581, 234] width 77 height 15
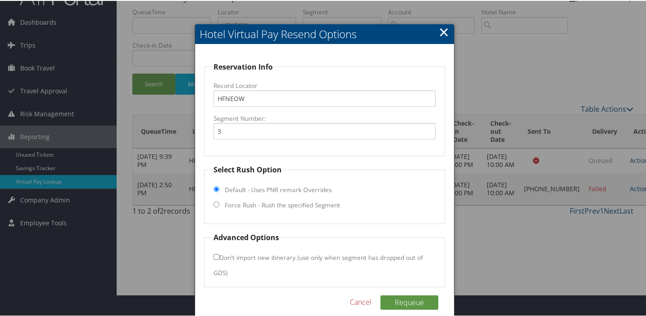
scroll to position [33, 0]
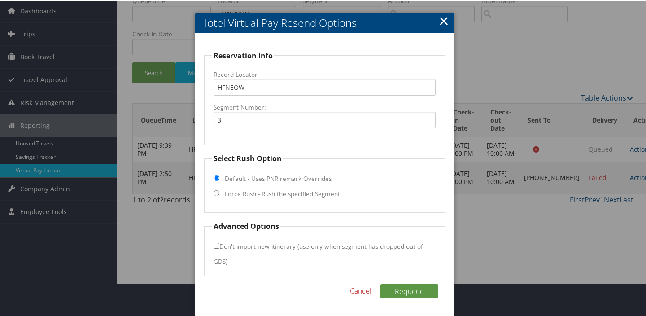
click at [305, 190] on label "Force Rush - Rush the specified Segment" at bounding box center [282, 193] width 115 height 9
click at [219, 190] on input "Force Rush - Rush the specified Segment" at bounding box center [217, 192] width 6 height 6
radio input "true"
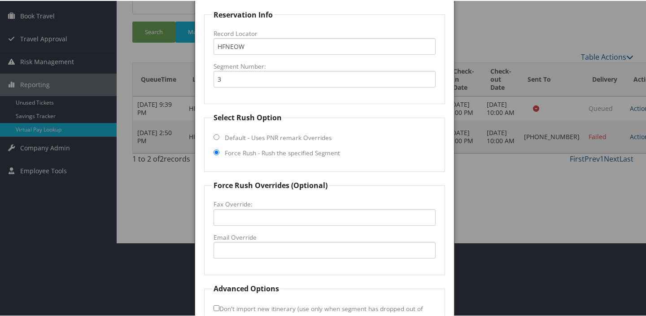
scroll to position [136, 0]
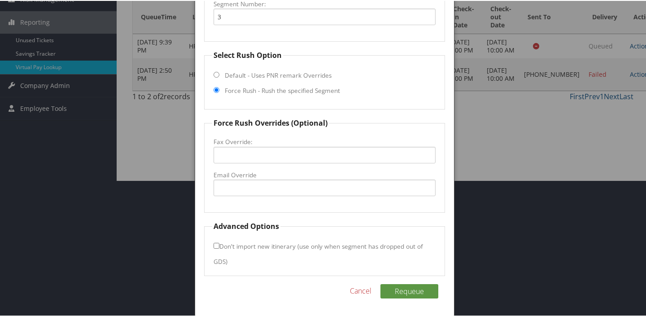
click at [357, 290] on link "Cancel" at bounding box center [361, 290] width 22 height 11
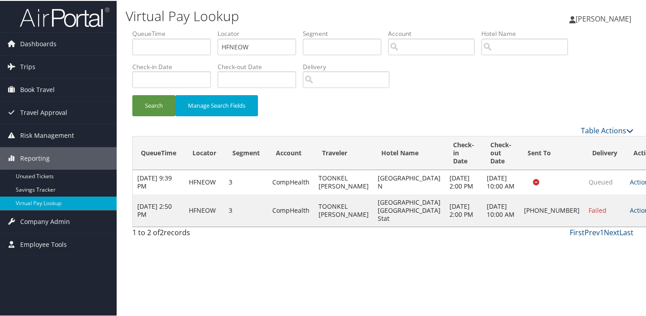
scroll to position [0, 0]
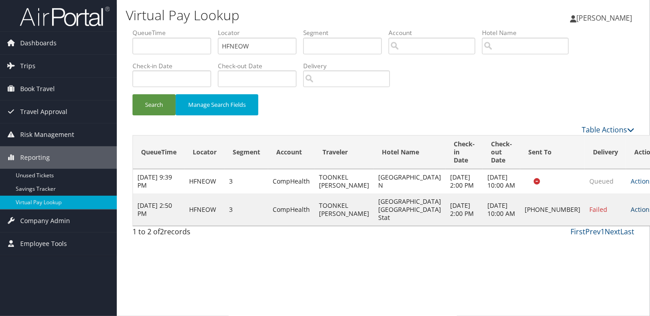
click at [630, 214] on link "Actions" at bounding box center [644, 209] width 28 height 9
click at [560, 238] on link "Resend" at bounding box center [581, 234] width 77 height 15
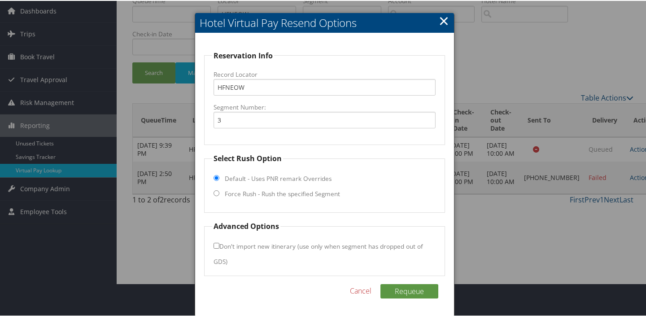
click at [309, 195] on label "Force Rush - Rush the specified Segment" at bounding box center [282, 193] width 115 height 9
click at [219, 195] on input "Force Rush - Rush the specified Segment" at bounding box center [217, 192] width 6 height 6
radio input "true"
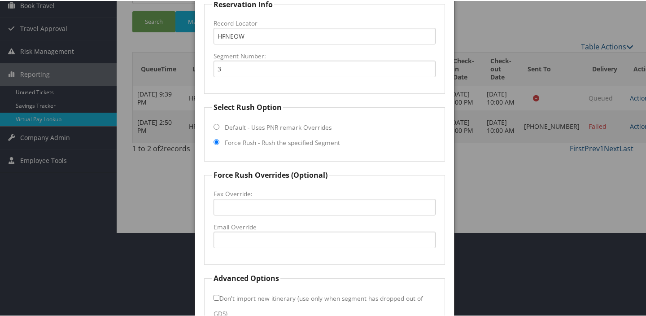
scroll to position [136, 0]
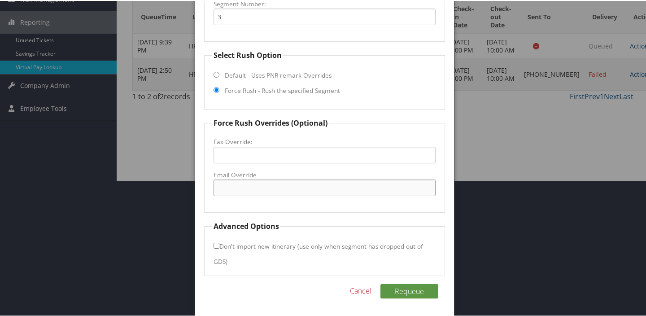
drag, startPoint x: 286, startPoint y: 183, endPoint x: 292, endPoint y: 183, distance: 5.4
click at [286, 183] on input "Email Override" at bounding box center [325, 187] width 222 height 17
type input "[EMAIL_ADDRESS][DOMAIN_NAME]"
click at [405, 291] on button "Requeue" at bounding box center [410, 290] width 58 height 14
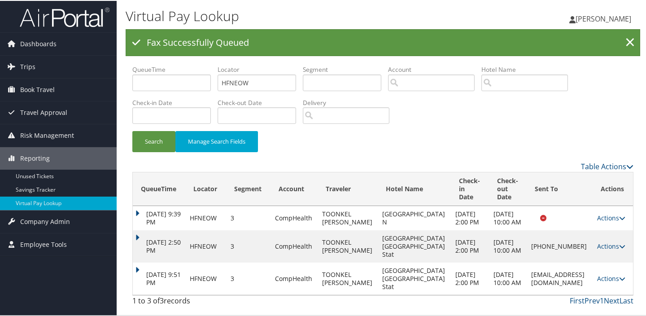
scroll to position [18, 0]
copy td "[EMAIL_ADDRESS][DOMAIN_NAME]"
drag, startPoint x: 497, startPoint y: 279, endPoint x: 580, endPoint y: 274, distance: 83.2
click at [580, 274] on td "[EMAIL_ADDRESS][DOMAIN_NAME]" at bounding box center [560, 278] width 66 height 32
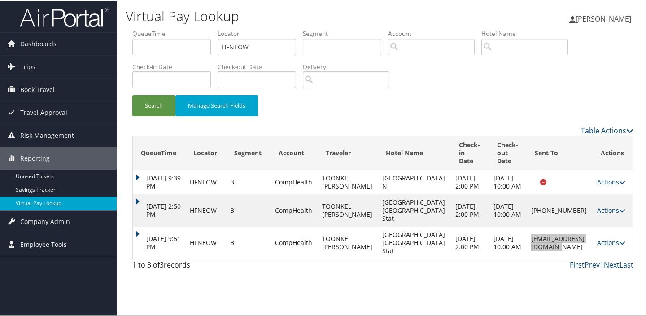
scroll to position [0, 0]
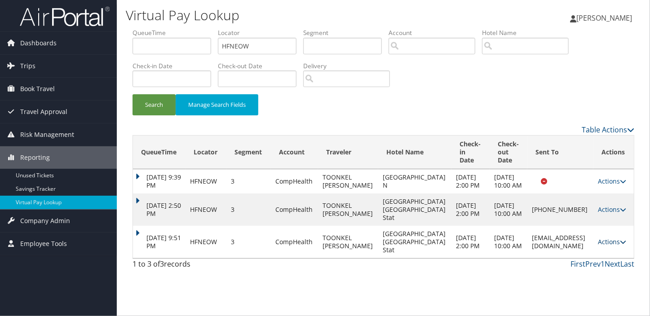
click at [607, 246] on link "Actions" at bounding box center [611, 241] width 28 height 9
click at [589, 286] on link "Logs" at bounding box center [593, 290] width 57 height 15
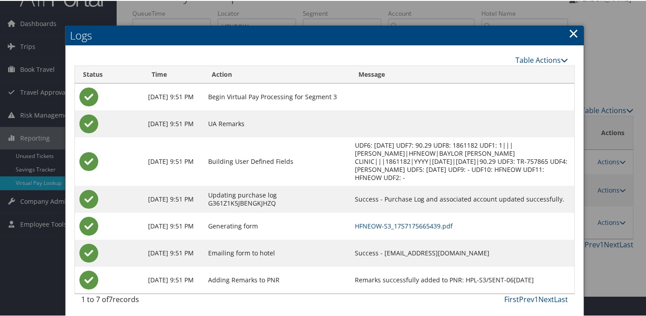
scroll to position [22, 0]
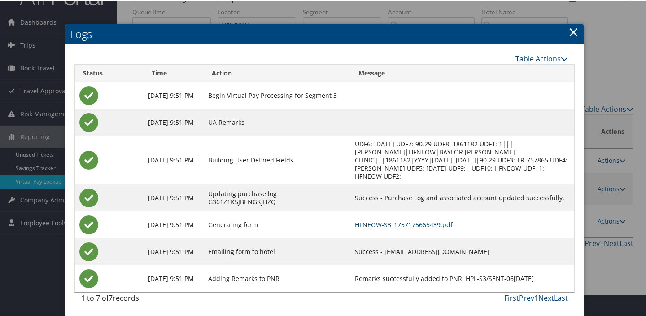
click at [440, 224] on link "HFNEOW-S3_1757175665439.pdf" at bounding box center [404, 223] width 98 height 9
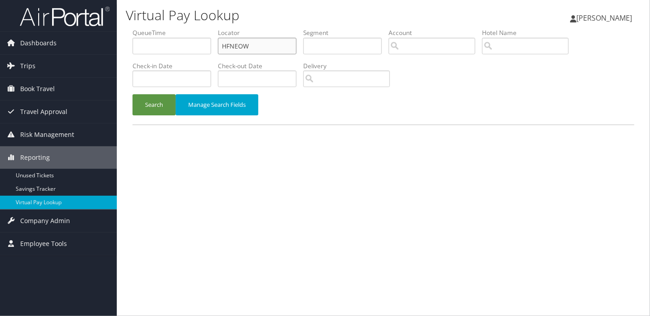
drag, startPoint x: 256, startPoint y: 43, endPoint x: 184, endPoint y: 63, distance: 74.7
click at [169, 28] on ul "QueueTime Locator HFNEOW Segment Account Traveler Hotel Name Check-in Date Chec…" at bounding box center [382, 28] width 501 height 0
paste input "UUJYJB"
click at [160, 93] on li "Check-in Date" at bounding box center [174, 77] width 85 height 33
click at [160, 99] on button "Search" at bounding box center [153, 104] width 43 height 21
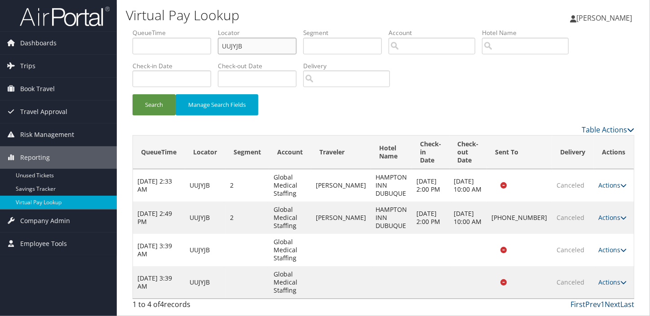
drag, startPoint x: 262, startPoint y: 52, endPoint x: 187, endPoint y: 90, distance: 84.3
click at [154, 28] on ul "QueueTime Locator UUJYJB Segment Account Traveler Hotel Name Check-in Date Chec…" at bounding box center [382, 28] width 501 height 0
paste input "IDJHAH"
type input "IDJHAH"
click at [132, 94] on button "Search" at bounding box center [153, 104] width 43 height 21
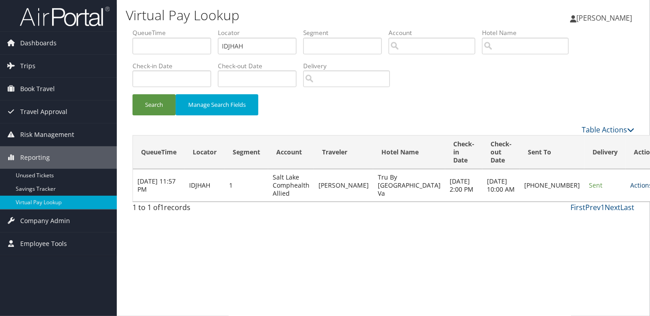
click at [630, 186] on link "Actions" at bounding box center [644, 185] width 28 height 9
click at [557, 221] on link "Logs" at bounding box center [581, 217] width 77 height 15
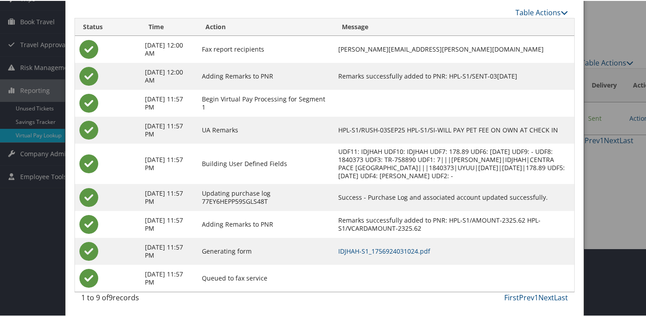
scroll to position [75, 0]
drag, startPoint x: 406, startPoint y: 249, endPoint x: 393, endPoint y: 239, distance: 16.3
click at [406, 249] on link "IDJHAH-S1_1756924031024.pdf" at bounding box center [384, 250] width 92 height 9
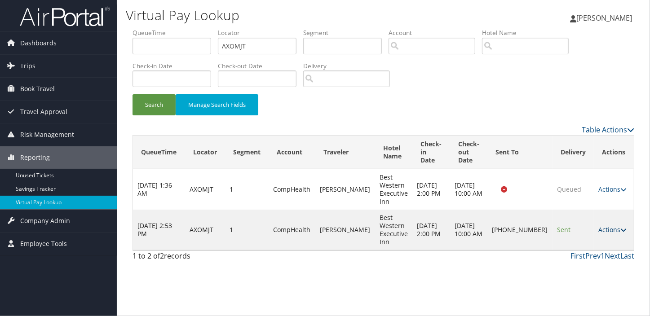
click at [598, 232] on link "Actions" at bounding box center [612, 229] width 28 height 9
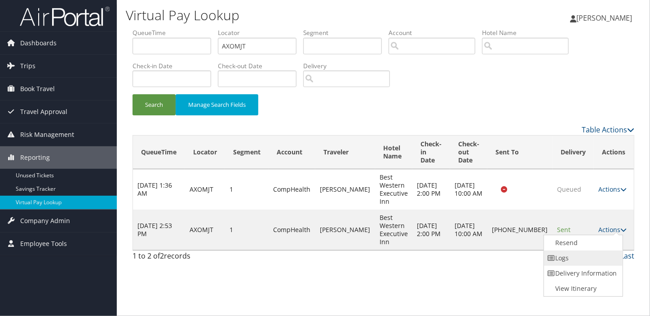
click at [575, 257] on link "Logs" at bounding box center [582, 257] width 77 height 15
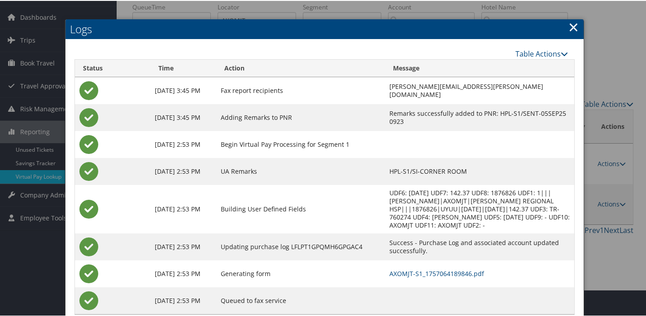
scroll to position [40, 0]
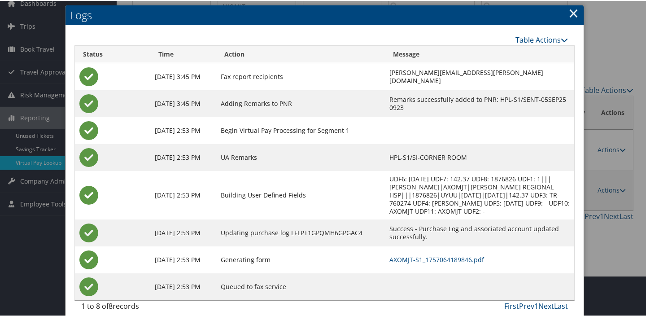
click at [569, 8] on link "×" at bounding box center [574, 12] width 10 height 18
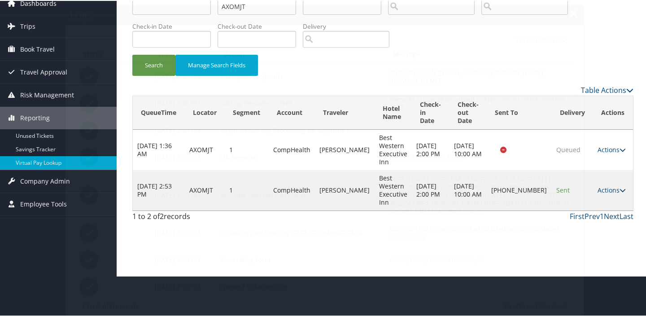
scroll to position [0, 0]
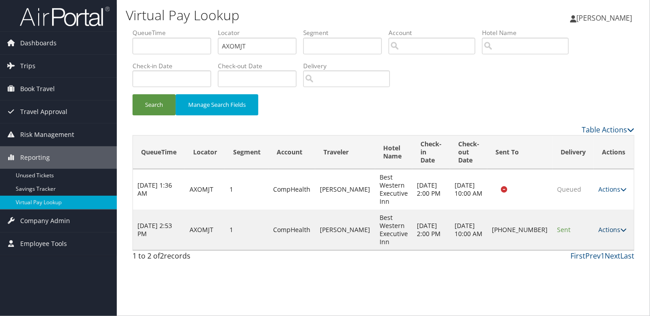
click at [606, 230] on link "Actions" at bounding box center [612, 229] width 28 height 9
drag, startPoint x: 561, startPoint y: 256, endPoint x: 454, endPoint y: 205, distance: 118.5
click at [561, 255] on link "Logs" at bounding box center [582, 257] width 77 height 15
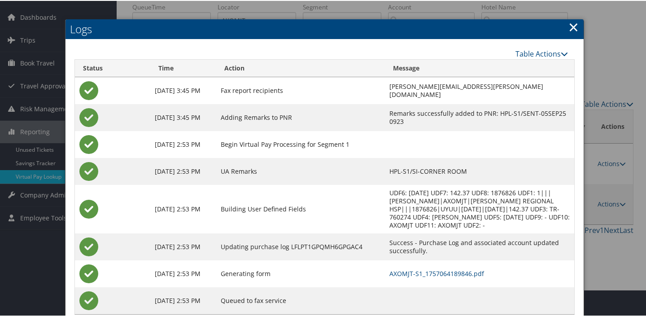
scroll to position [40, 0]
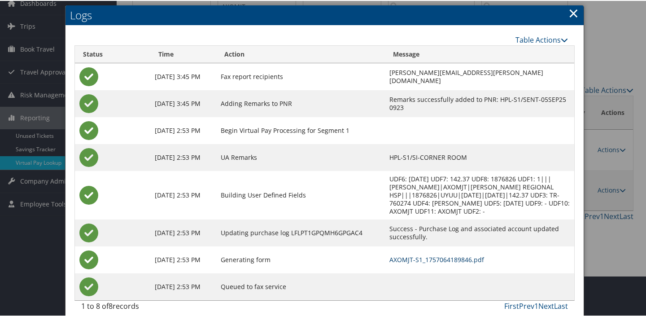
click at [421, 255] on link "AXOMJT-S1_1757064189846.pdf" at bounding box center [437, 259] width 95 height 9
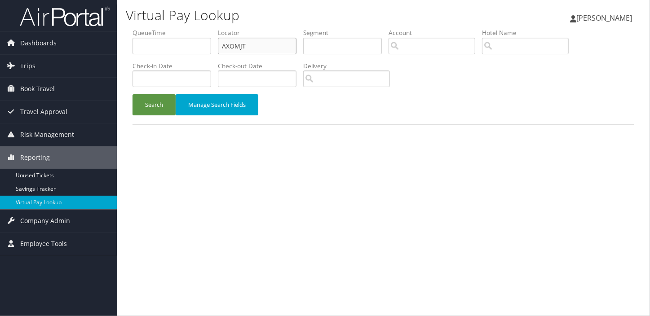
drag, startPoint x: 0, startPoint y: 0, endPoint x: 154, endPoint y: 49, distance: 161.7
click at [154, 28] on ul "QueueTime Locator AXOMJT Segment Account Traveler Hotel Name Check-in Date Chec…" at bounding box center [382, 28] width 501 height 0
paste input "UCIKFQ"
click at [156, 109] on button "Search" at bounding box center [153, 104] width 43 height 21
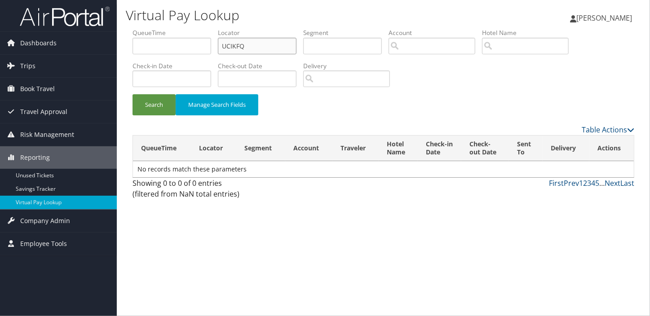
click at [237, 45] on input "UCIKFQ" at bounding box center [257, 46] width 79 height 17
type input "UCIKFQ"
click at [155, 107] on button "Search" at bounding box center [153, 104] width 43 height 21
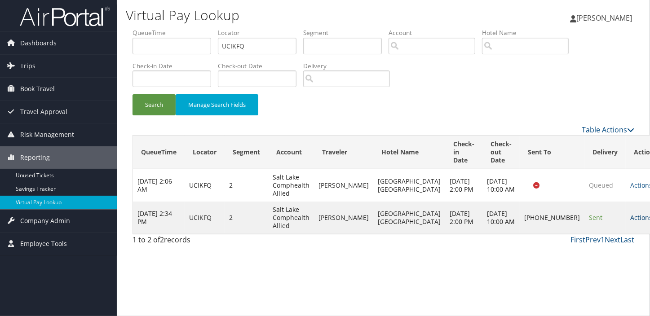
click at [630, 213] on link "Actions" at bounding box center [644, 217] width 28 height 9
click at [593, 235] on link "Logs" at bounding box center [582, 237] width 77 height 15
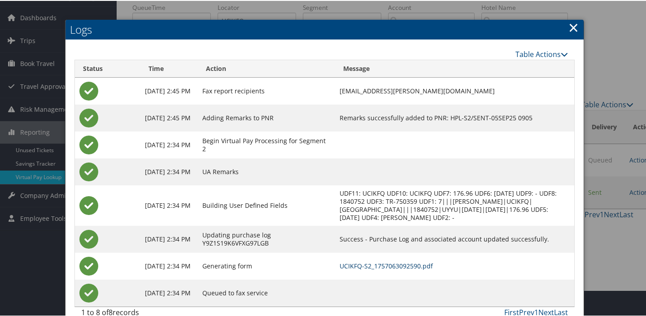
scroll to position [40, 0]
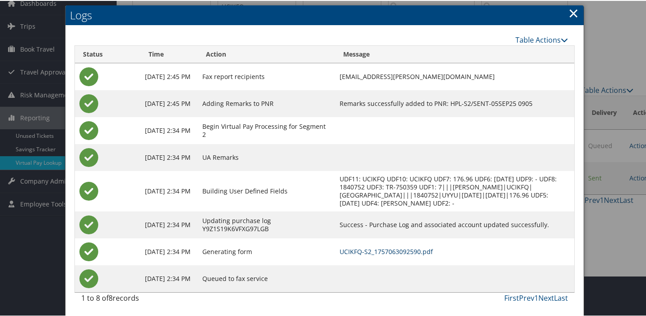
click at [400, 247] on link "UCIKFQ-S2_1757063092590.pdf" at bounding box center [386, 250] width 93 height 9
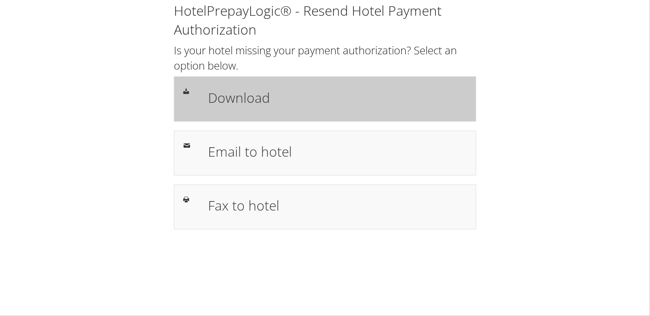
click at [245, 106] on h1 "Download" at bounding box center [337, 98] width 259 height 20
